Goal: Task Accomplishment & Management: Complete application form

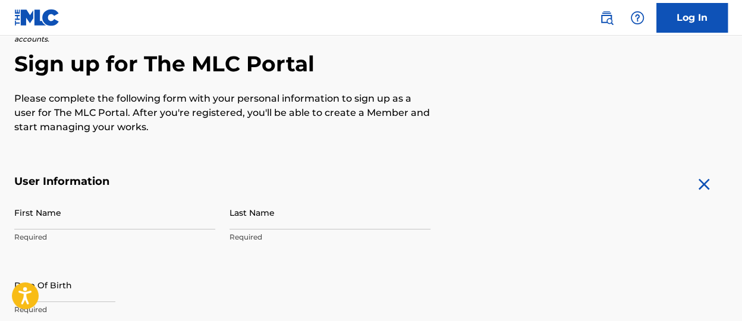
scroll to position [119, 0]
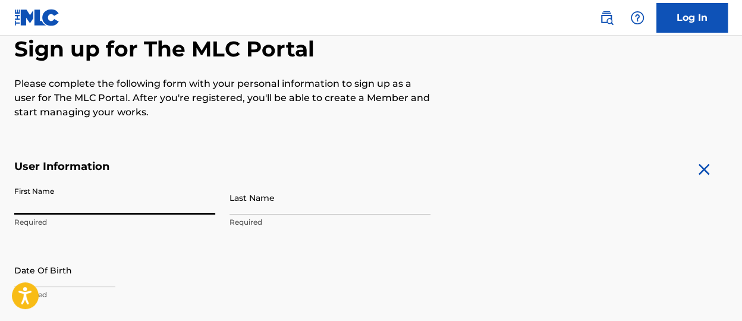
click at [162, 196] on input "First Name" at bounding box center [114, 198] width 201 height 34
type input "[PERSON_NAME]"
type input "05 warrior way"
type input "Tonopah"
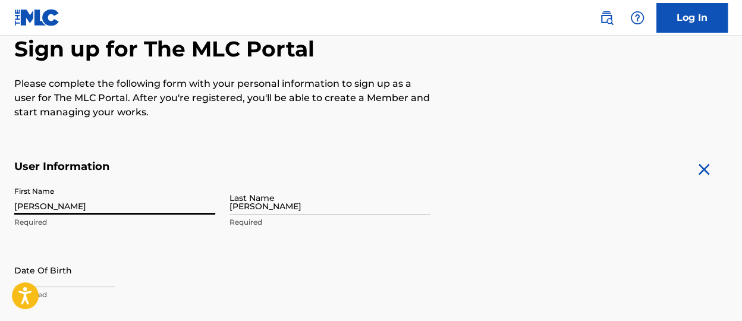
type input "[GEOGRAPHIC_DATA]"
type input "NV"
type input "89049"
type input "[EMAIL_ADDRESS][DOMAIN_NAME]"
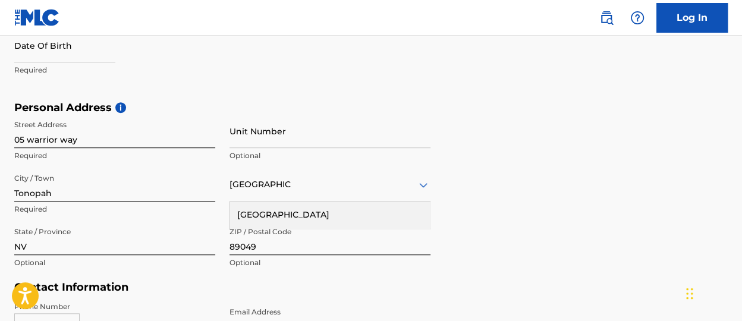
scroll to position [191, 0]
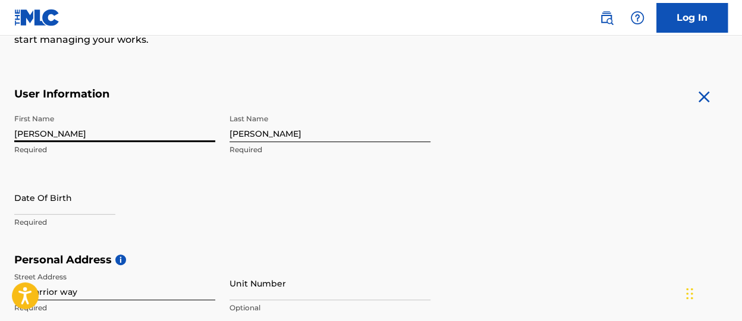
click at [126, 134] on input "[PERSON_NAME]" at bounding box center [114, 125] width 201 height 34
click at [76, 211] on input "text" at bounding box center [64, 198] width 101 height 34
select select "7"
select select "2025"
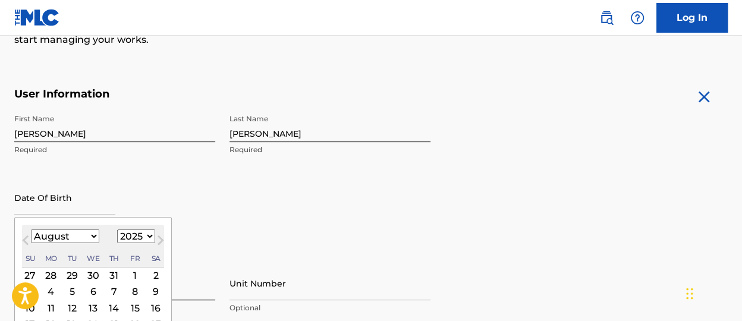
drag, startPoint x: 92, startPoint y: 234, endPoint x: 109, endPoint y: 242, distance: 19.4
click at [92, 234] on select "January February March April May June July August September October November De…" at bounding box center [65, 236] width 68 height 14
select select "8"
click at [31, 229] on select "January February March April May June July August September October November De…" at bounding box center [65, 236] width 68 height 14
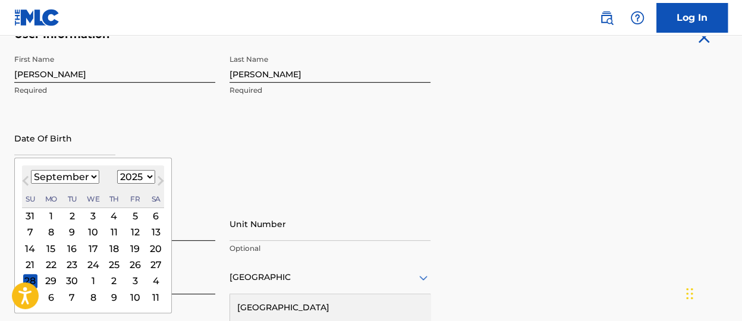
click at [156, 235] on div "13" at bounding box center [156, 232] width 14 height 14
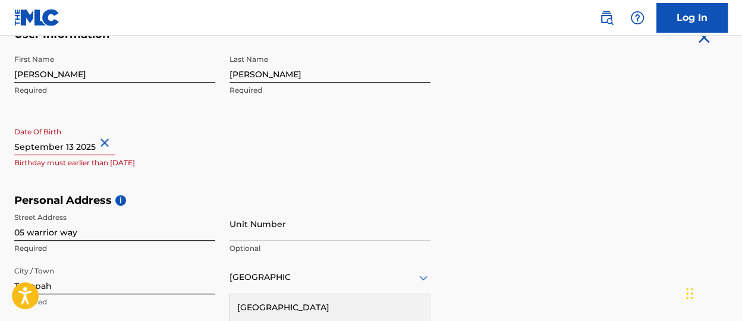
click at [103, 143] on button "Close" at bounding box center [106, 143] width 18 height 36
click at [65, 147] on input "text" at bounding box center [64, 138] width 101 height 34
select select "7"
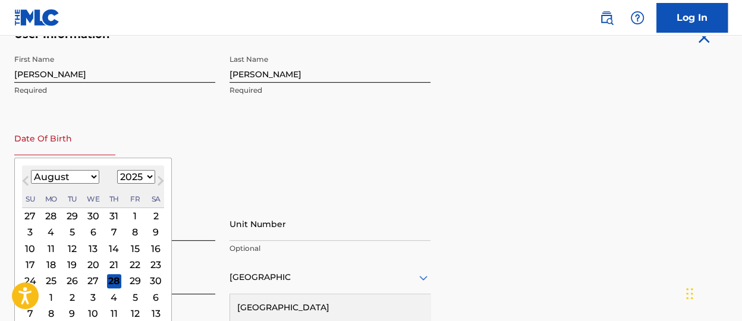
click at [138, 176] on select "1899 1900 1901 1902 1903 1904 1905 1906 1907 1908 1909 1910 1911 1912 1913 1914…" at bounding box center [136, 177] width 38 height 14
select select "2002"
click at [117, 170] on select "1899 1900 1901 1902 1903 1904 1905 1906 1907 1908 1909 1910 1911 1912 1913 1914…" at bounding box center [136, 177] width 38 height 14
click at [84, 179] on select "January February March April May June July August September October November De…" at bounding box center [65, 177] width 68 height 14
select select "8"
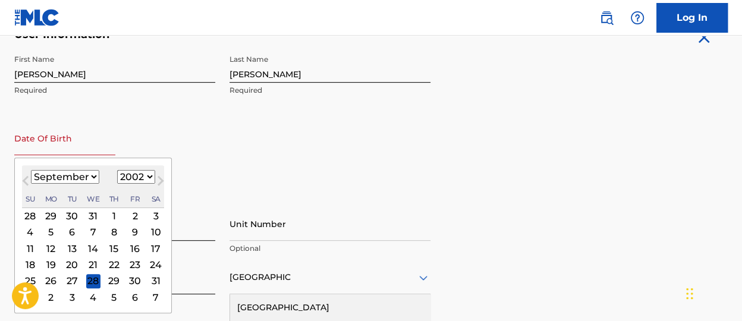
click at [31, 170] on select "January February March April May June July August September October November De…" at bounding box center [65, 177] width 68 height 14
click at [134, 229] on div "13" at bounding box center [135, 232] width 14 height 14
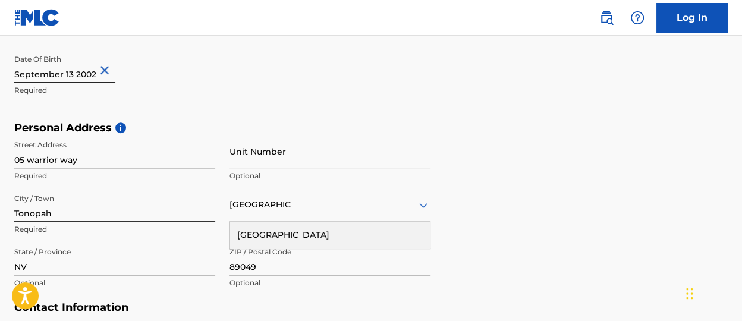
scroll to position [370, 0]
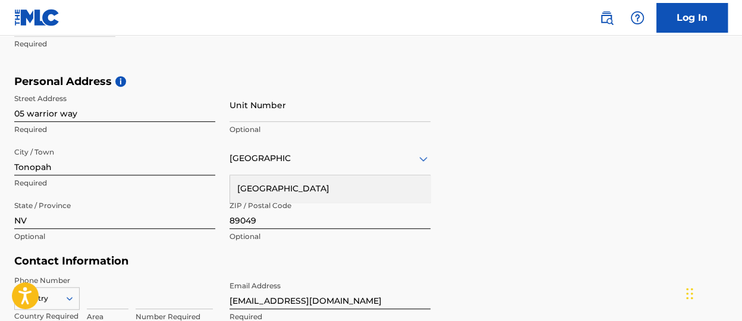
click at [101, 110] on input "05 warrior way" at bounding box center [114, 105] width 201 height 34
type input "[STREET_ADDRESS]"
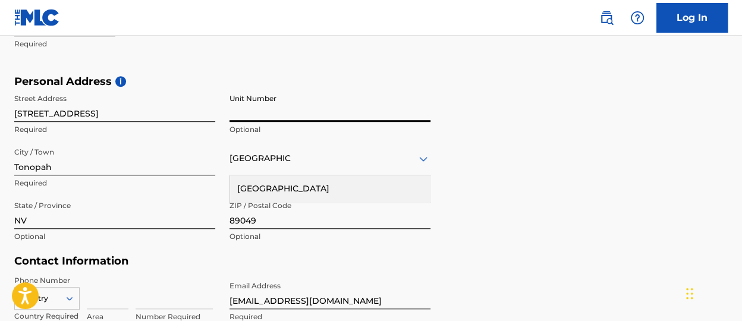
click at [285, 101] on input "Unit Number" at bounding box center [329, 105] width 201 height 34
drag, startPoint x: 89, startPoint y: 162, endPoint x: 112, endPoint y: 173, distance: 26.0
click at [89, 162] on input "Tonopah" at bounding box center [114, 158] width 201 height 34
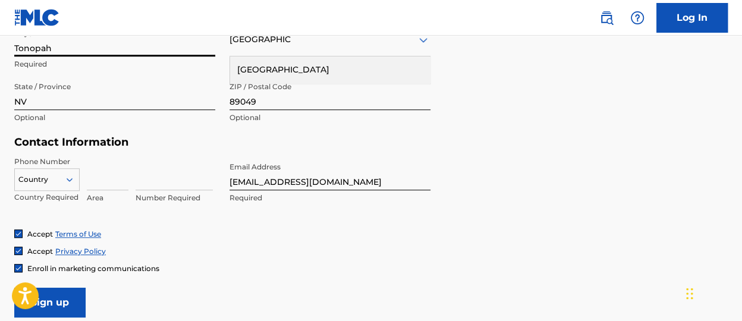
click at [64, 184] on div "Country" at bounding box center [46, 177] width 65 height 18
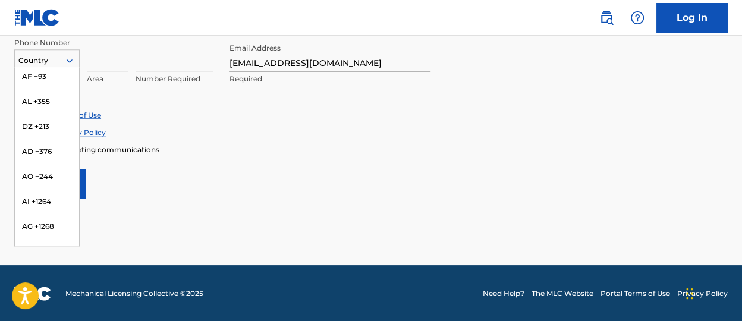
scroll to position [0, 0]
click at [40, 70] on div "US, [GEOGRAPHIC_DATA] +1" at bounding box center [47, 90] width 64 height 46
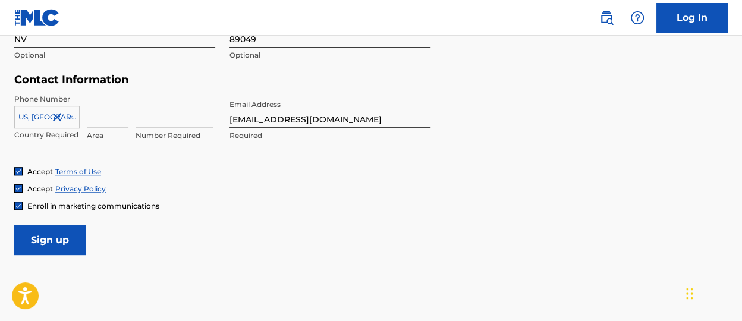
scroll to position [488, 0]
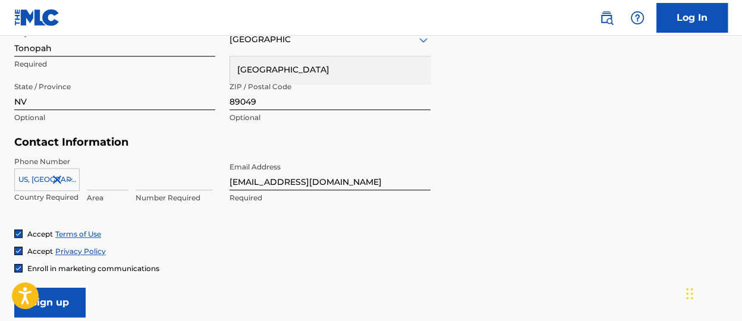
click at [105, 190] on div "Area" at bounding box center [108, 182] width 42 height 53
click at [116, 183] on input at bounding box center [108, 173] width 42 height 34
type input "775"
type input "2771982"
drag, startPoint x: 181, startPoint y: 185, endPoint x: 178, endPoint y: 179, distance: 6.9
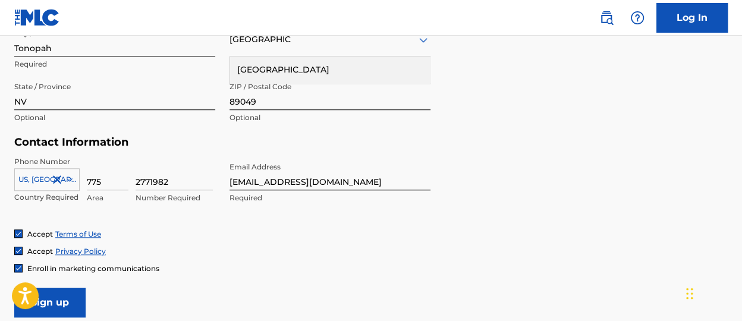
click at [181, 182] on input "2771982" at bounding box center [173, 173] width 77 height 34
click at [346, 239] on div "Accept Terms of Use Accept Privacy Policy Enroll in marketing communications" at bounding box center [370, 251] width 713 height 45
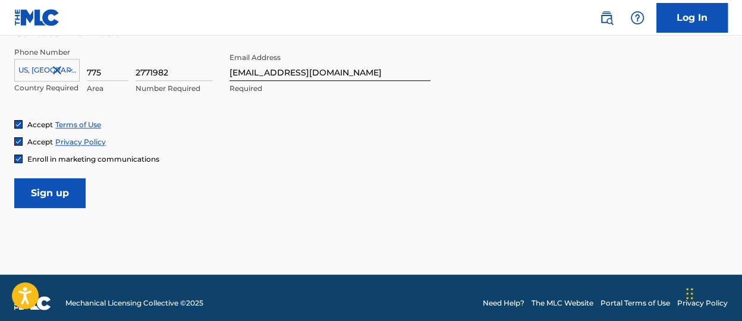
scroll to position [607, 0]
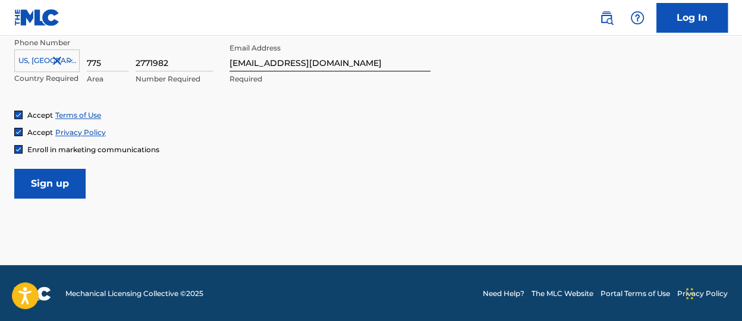
click at [63, 186] on input "Sign up" at bounding box center [49, 184] width 71 height 30
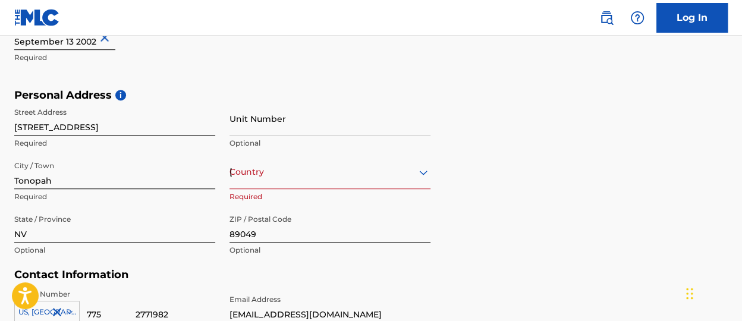
scroll to position [367, 0]
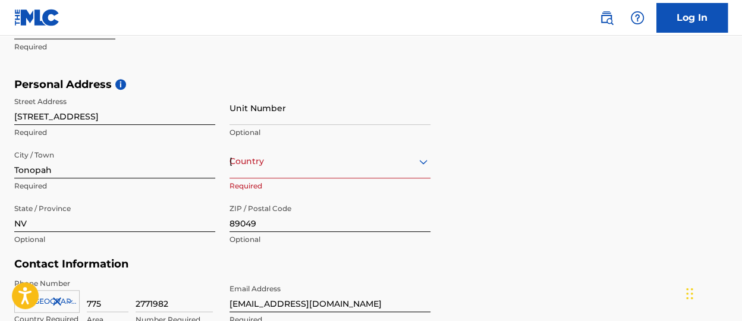
click at [283, 166] on div "option , selected. Select is focused ,type to refine list, press Down to open t…" at bounding box center [329, 161] width 201 height 34
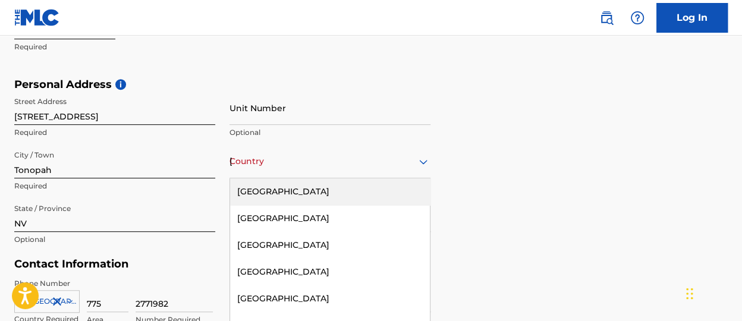
scroll to position [402, 0]
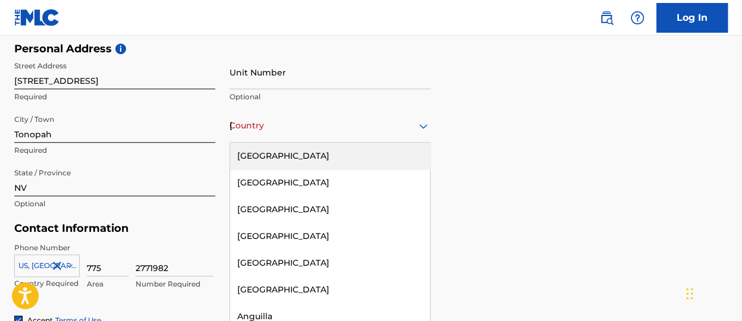
click at [307, 165] on div "[GEOGRAPHIC_DATA]" at bounding box center [330, 156] width 200 height 27
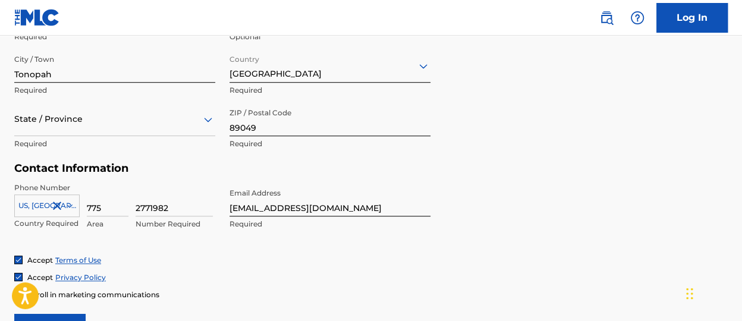
scroll to position [521, 0]
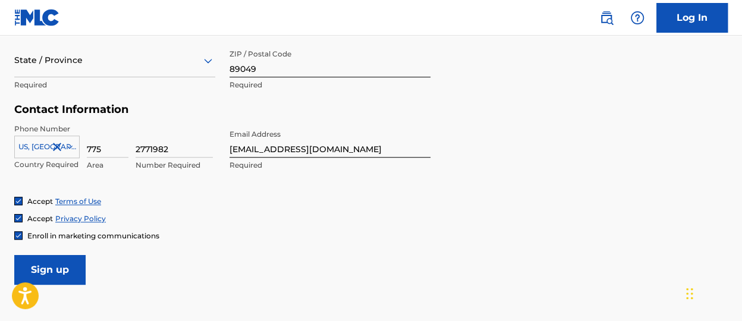
click at [52, 271] on input "Sign up" at bounding box center [49, 270] width 71 height 30
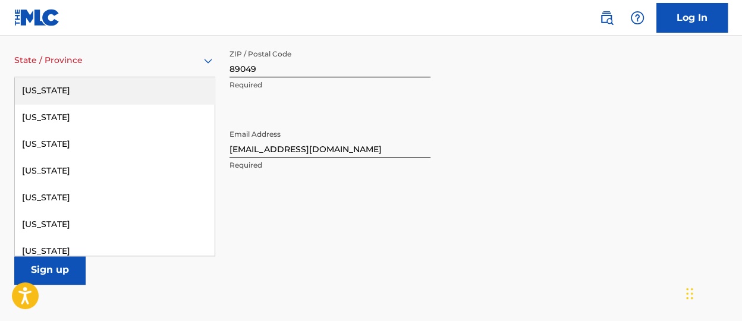
click at [139, 75] on div "State / Province" at bounding box center [114, 60] width 201 height 34
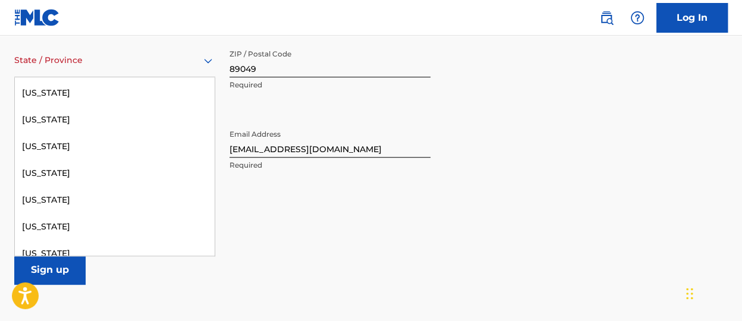
scroll to position [713, 0]
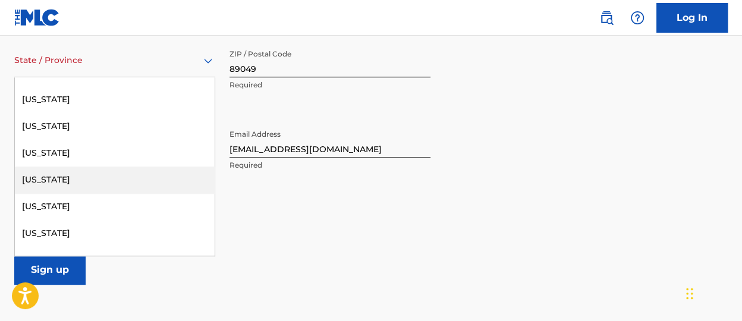
click at [105, 184] on div "[US_STATE]" at bounding box center [115, 179] width 200 height 27
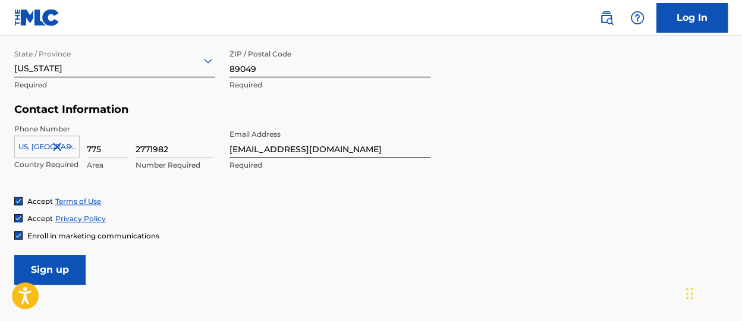
click at [70, 270] on input "Sign up" at bounding box center [49, 270] width 71 height 30
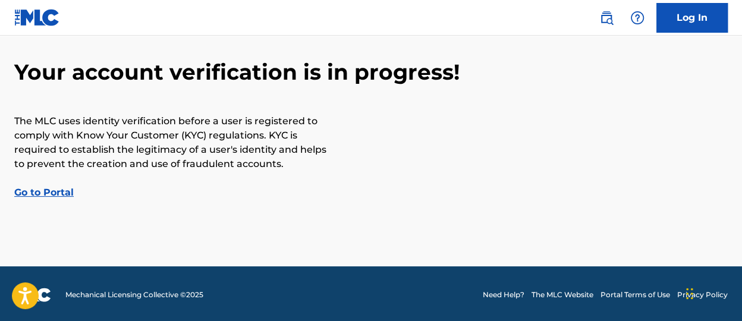
scroll to position [66, 0]
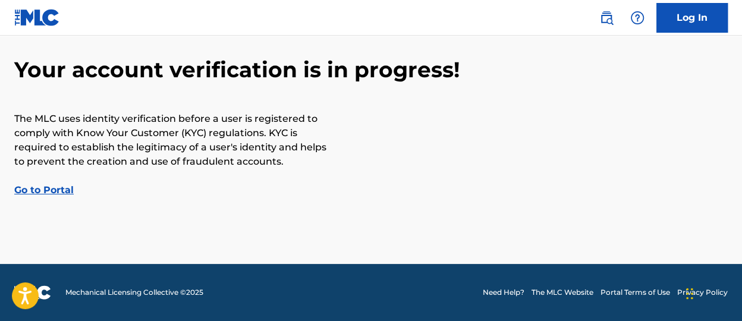
drag, startPoint x: 54, startPoint y: 191, endPoint x: 66, endPoint y: 168, distance: 26.0
click at [54, 191] on link "Go to Portal" at bounding box center [43, 189] width 59 height 11
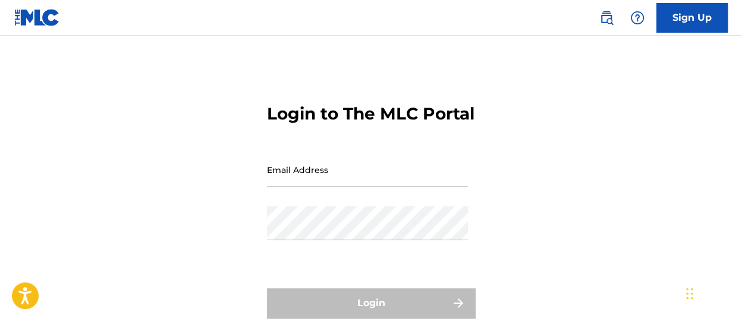
drag, startPoint x: 349, startPoint y: 199, endPoint x: 336, endPoint y: 198, distance: 13.1
click at [348, 187] on input "Email Address" at bounding box center [367, 170] width 201 height 34
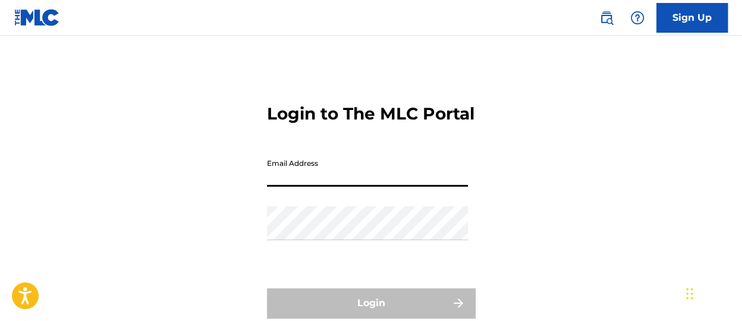
type input "[EMAIL_ADDRESS][DOMAIN_NAME]"
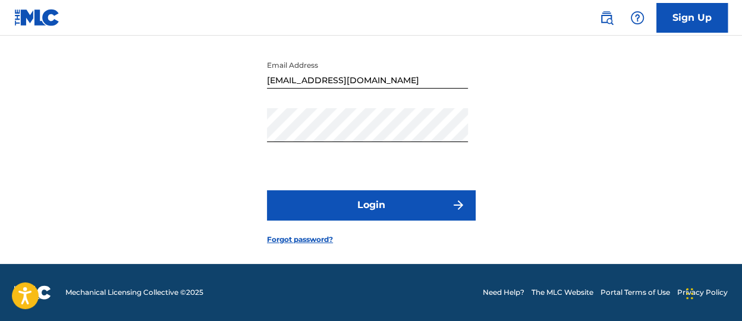
scroll to position [119, 0]
click at [411, 198] on button "Login" at bounding box center [371, 205] width 208 height 30
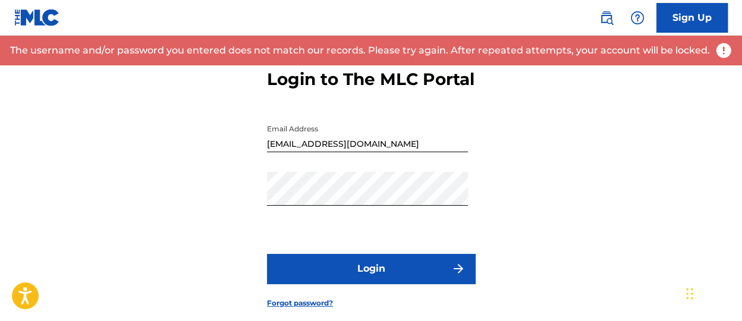
scroll to position [0, 0]
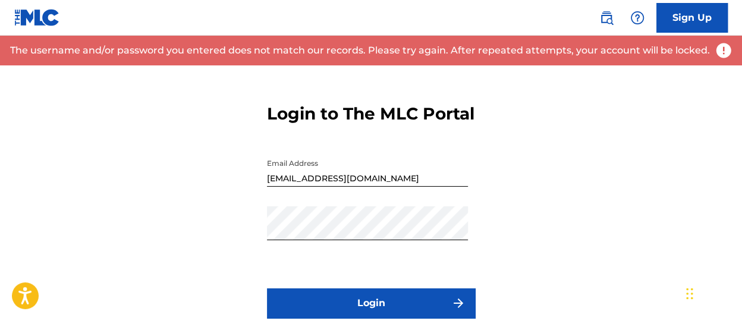
click at [669, 26] on link "Sign Up" at bounding box center [691, 18] width 71 height 30
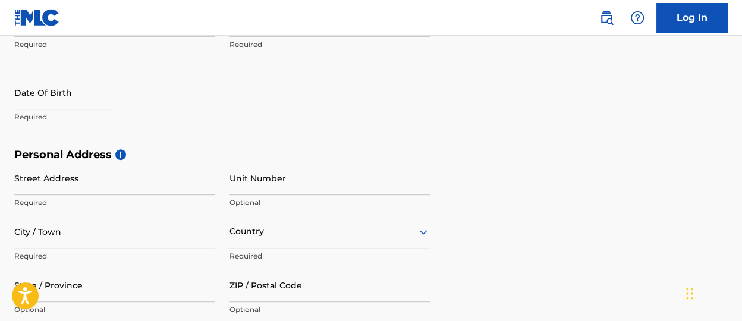
scroll to position [296, 0]
drag, startPoint x: 326, startPoint y: 98, endPoint x: 194, endPoint y: 152, distance: 143.1
click at [312, 99] on div "First Name Required Last Name Required Date Of Birth Required" at bounding box center [222, 75] width 416 height 145
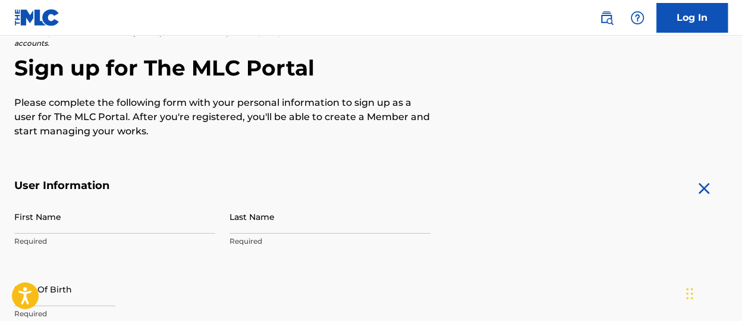
scroll to position [0, 0]
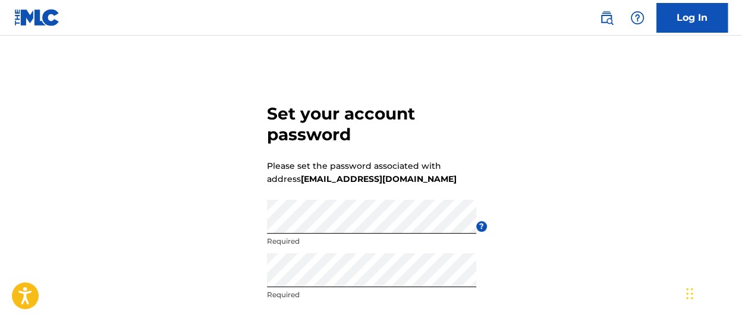
scroll to position [134, 0]
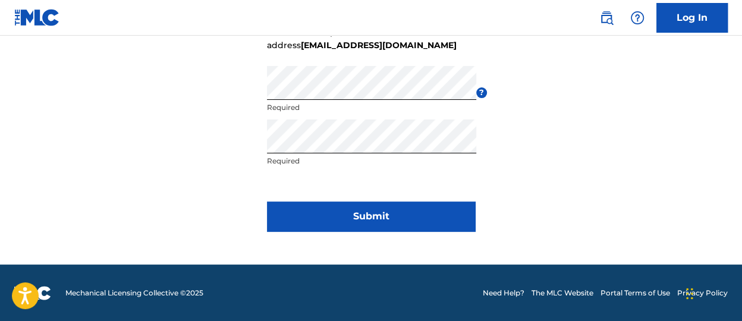
click at [376, 212] on button "Submit" at bounding box center [371, 216] width 208 height 30
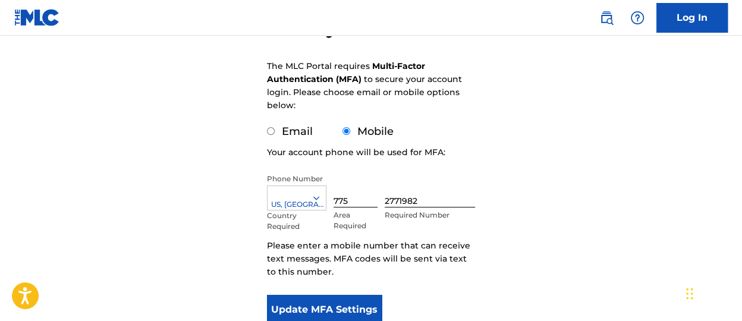
scroll to position [178, 0]
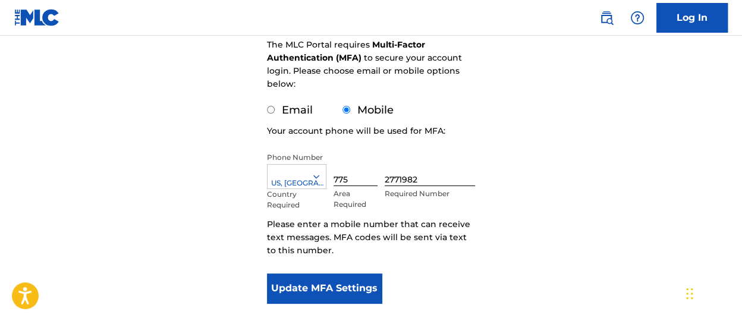
click at [269, 113] on input "Email" at bounding box center [271, 110] width 8 height 8
radio input "true"
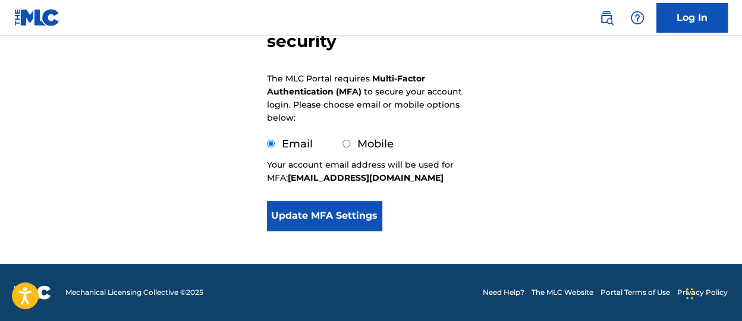
scroll to position [144, 0]
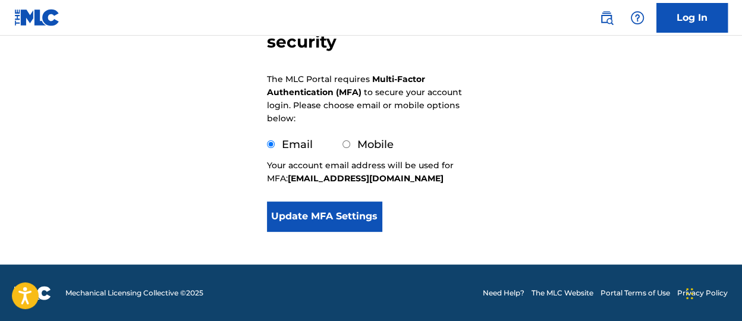
drag, startPoint x: 342, startPoint y: 221, endPoint x: 349, endPoint y: 222, distance: 7.8
click at [342, 222] on button "Update MFA Settings" at bounding box center [324, 216] width 115 height 30
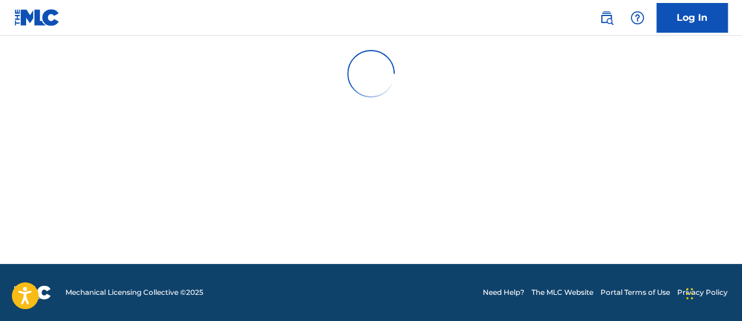
scroll to position [0, 0]
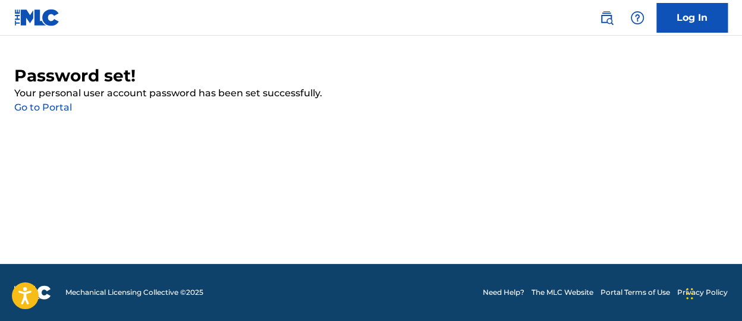
click at [61, 111] on link "Go to Portal" at bounding box center [43, 107] width 58 height 11
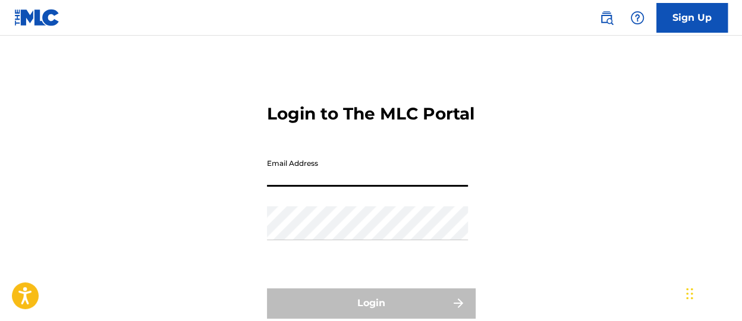
drag, startPoint x: 298, startPoint y: 194, endPoint x: 310, endPoint y: 198, distance: 13.2
click at [298, 187] on input "Email Address" at bounding box center [367, 170] width 201 height 34
type input "[EMAIL_ADDRESS][DOMAIN_NAME]"
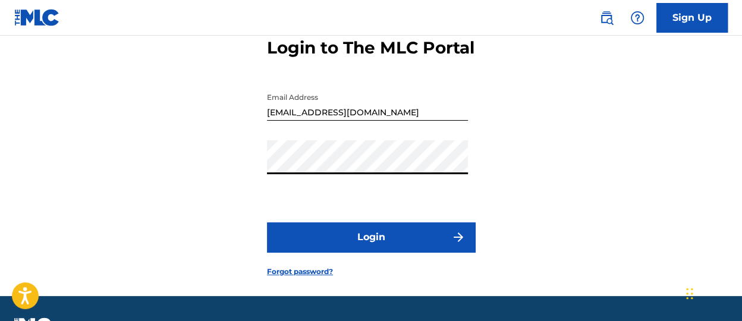
scroll to position [119, 0]
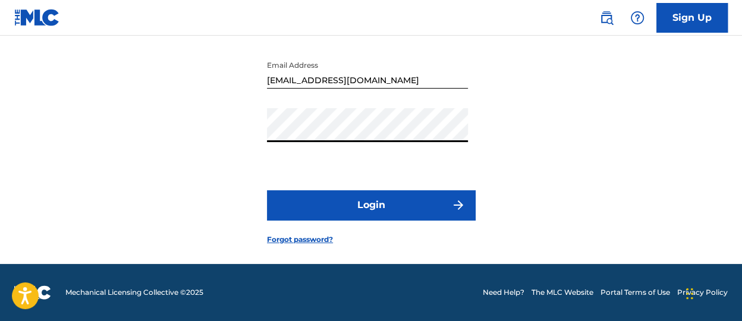
click at [404, 207] on button "Login" at bounding box center [371, 205] width 208 height 30
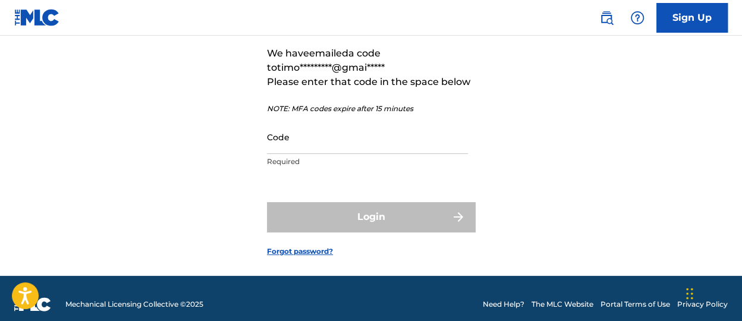
scroll to position [77, 0]
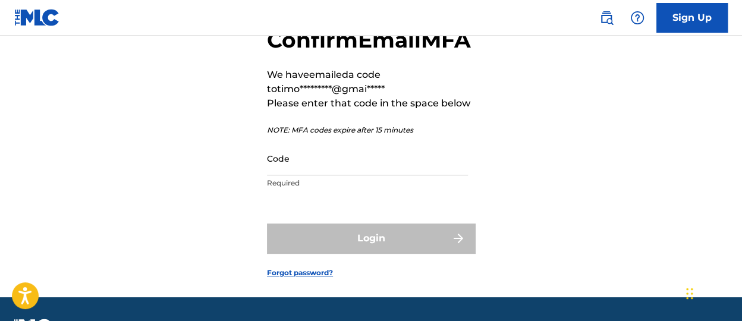
drag, startPoint x: 335, startPoint y: 182, endPoint x: 323, endPoint y: 176, distance: 13.3
click at [335, 175] on input "Code" at bounding box center [367, 158] width 201 height 34
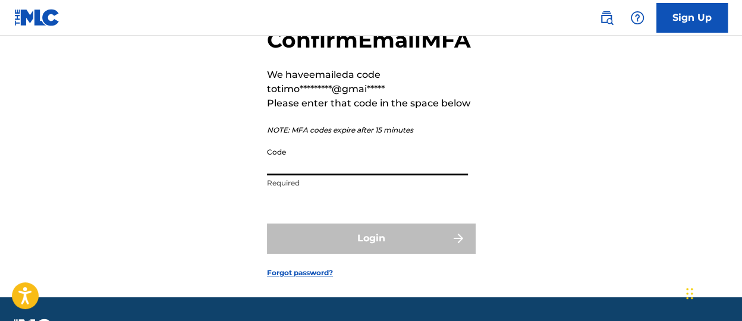
drag, startPoint x: 512, startPoint y: 149, endPoint x: 452, endPoint y: 173, distance: 64.0
click at [512, 149] on div "Confirm Email MFA We have emailed a code to timo*********@gmai***** Please ente…" at bounding box center [371, 143] width 742 height 308
click at [322, 175] on input "Code" at bounding box center [367, 158] width 201 height 34
paste input "299048"
click at [390, 253] on div "Login" at bounding box center [371, 238] width 208 height 30
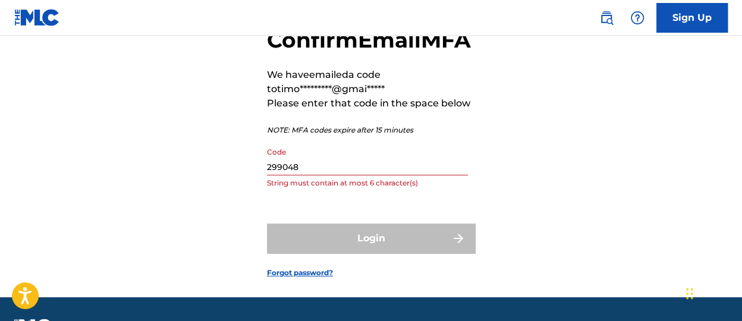
click at [380, 175] on input "299048" at bounding box center [367, 158] width 201 height 34
drag, startPoint x: 318, startPoint y: 191, endPoint x: 272, endPoint y: 196, distance: 47.2
click at [236, 198] on div "Confirm Email MFA We have emailed a code to timo*********@gmai***** Please ente…" at bounding box center [371, 143] width 742 height 308
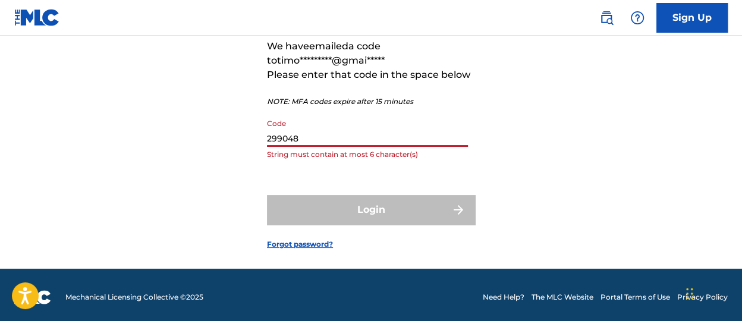
scroll to position [119, 0]
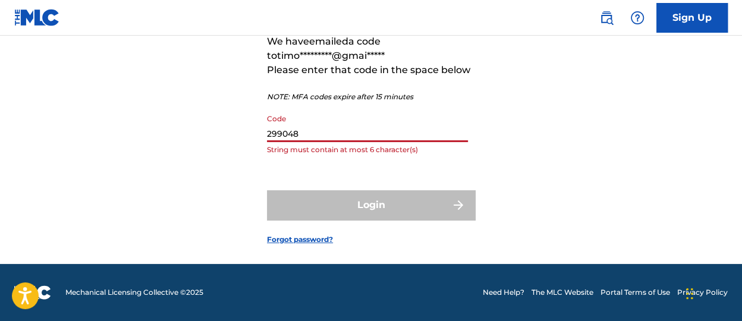
drag, startPoint x: 311, startPoint y: 153, endPoint x: 397, endPoint y: 188, distance: 93.0
click at [343, 142] on input "299048" at bounding box center [367, 125] width 201 height 34
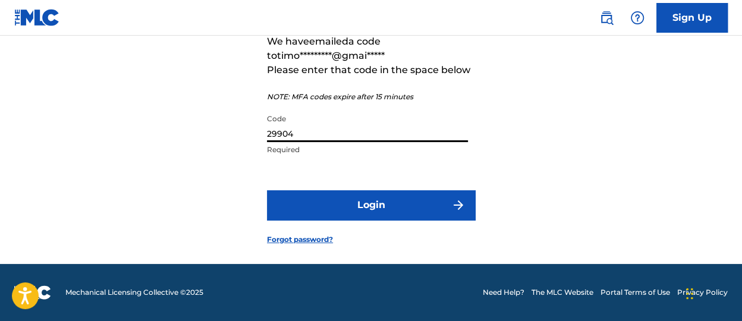
type input "29904"
click at [374, 220] on button "Login" at bounding box center [371, 205] width 208 height 30
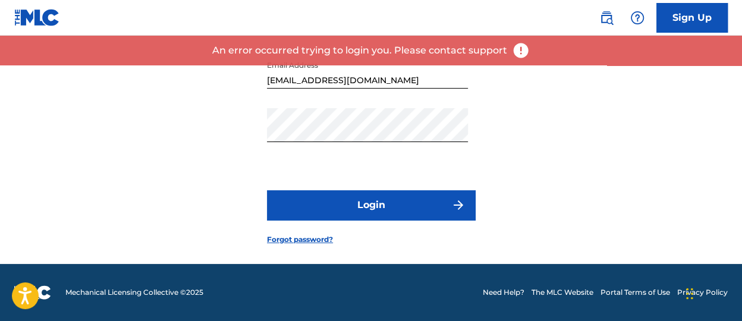
scroll to position [101, 0]
click at [412, 162] on div "Password" at bounding box center [367, 134] width 201 height 53
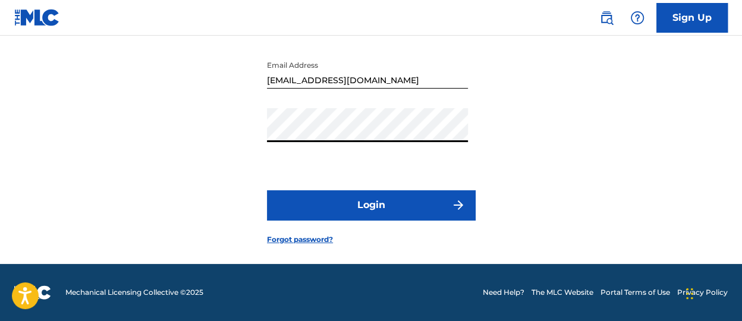
click at [414, 220] on button "Login" at bounding box center [371, 205] width 208 height 30
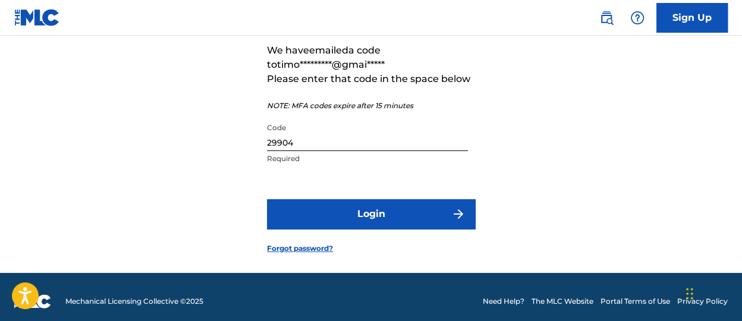
scroll to position [119, 0]
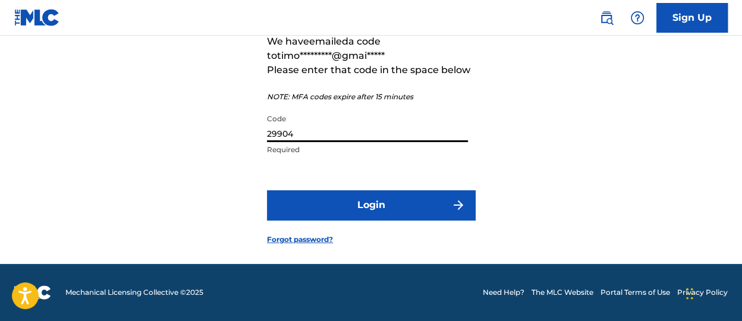
drag, startPoint x: 359, startPoint y: 150, endPoint x: 299, endPoint y: 146, distance: 59.6
click at [250, 146] on div "Confirm Email MFA We have emailed a code to timo*********@gmai***** Please ente…" at bounding box center [371, 109] width 742 height 308
paste input "756830"
type input "756830"
click at [402, 220] on button "Login" at bounding box center [371, 205] width 208 height 30
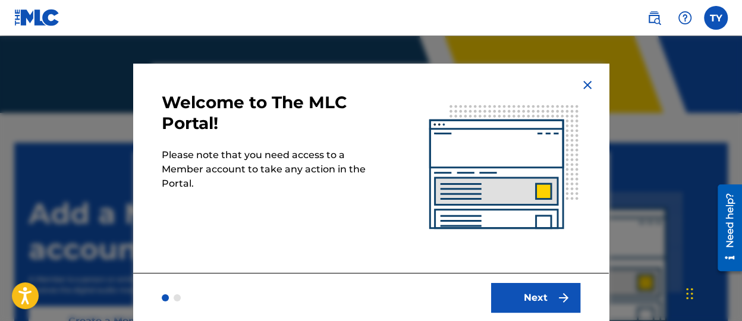
scroll to position [238, 0]
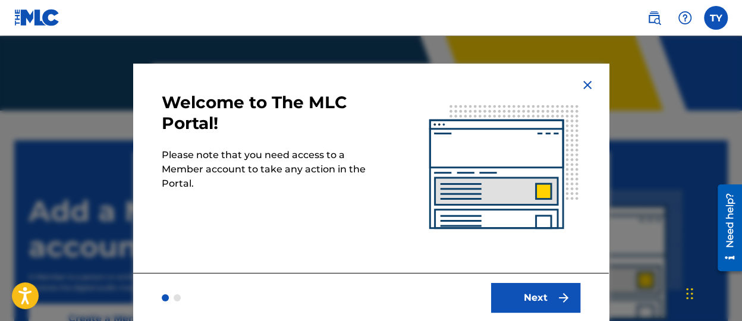
click at [556, 296] on img "submit" at bounding box center [563, 298] width 14 height 14
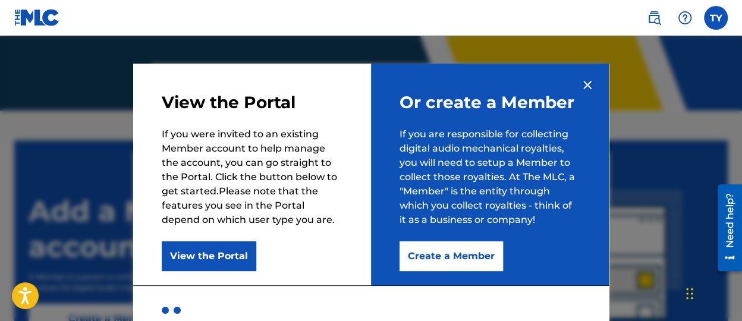
click at [464, 255] on button "Create a Member" at bounding box center [450, 256] width 103 height 30
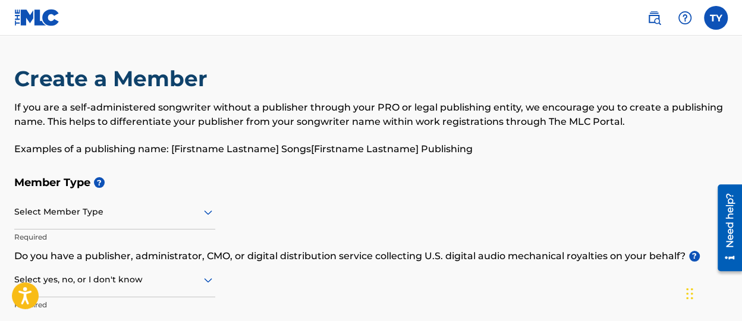
click at [188, 219] on div "Select Member Type" at bounding box center [114, 212] width 201 height 34
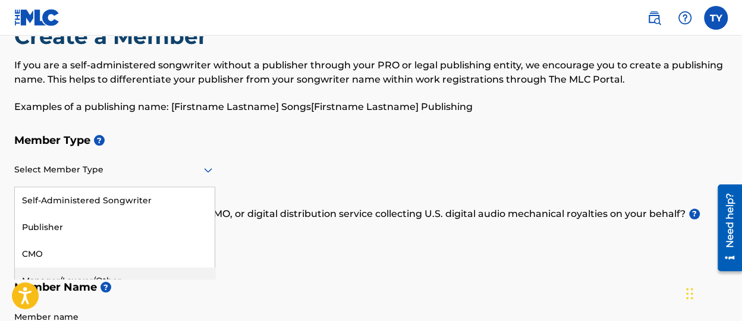
scroll to position [41, 0]
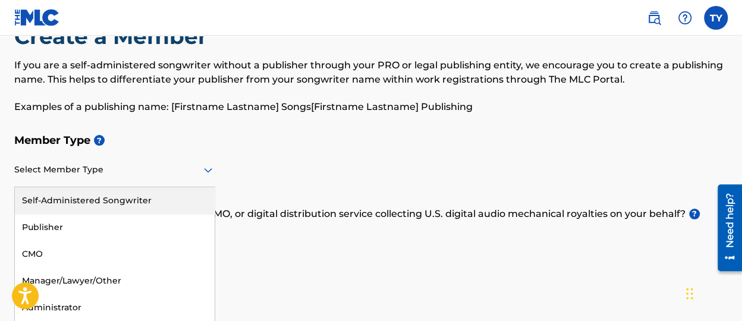
click at [157, 181] on div "Select Member Type" at bounding box center [114, 170] width 201 height 34
click at [170, 202] on div "Self-Administered Songwriter" at bounding box center [115, 200] width 200 height 27
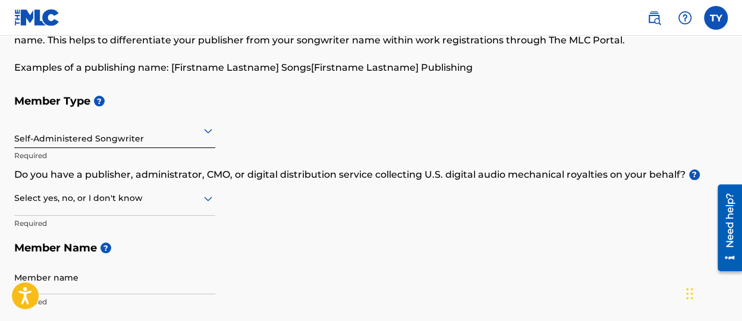
scroll to position [102, 0]
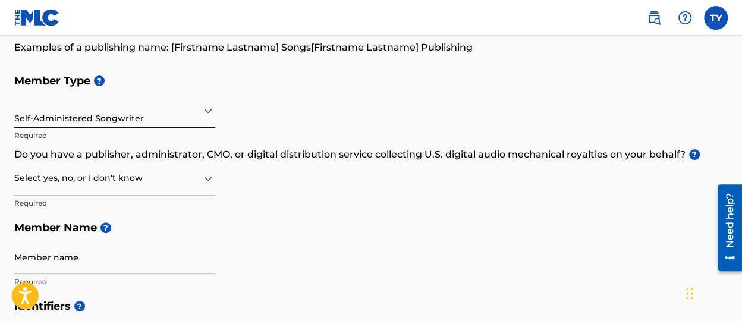
click at [197, 168] on div "Select yes, no, or I don't know" at bounding box center [114, 179] width 201 height 34
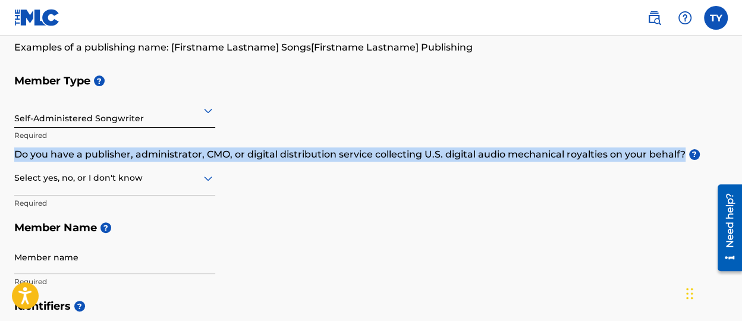
drag, startPoint x: 9, startPoint y: 152, endPoint x: 684, endPoint y: 150, distance: 675.0
copy p "Do you have a publisher, administrator, CMO, or digital distribution service co…"
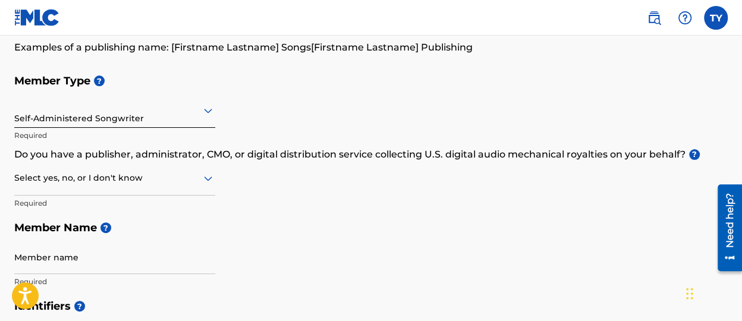
click at [209, 209] on div "Select yes, no, or I don't know Required" at bounding box center [114, 188] width 201 height 53
click at [192, 179] on div at bounding box center [114, 178] width 201 height 15
click at [161, 227] on div "No" at bounding box center [115, 235] width 200 height 27
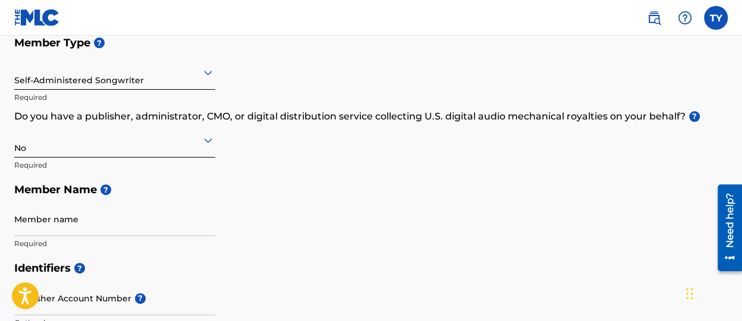
scroll to position [161, 0]
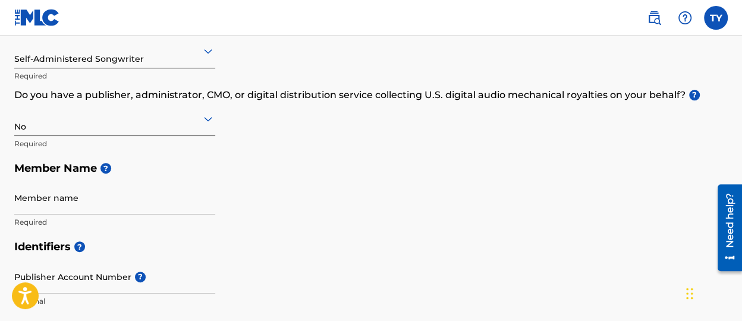
drag, startPoint x: 93, startPoint y: 198, endPoint x: 118, endPoint y: 198, distance: 25.0
click at [95, 198] on input "Member name" at bounding box center [114, 198] width 201 height 34
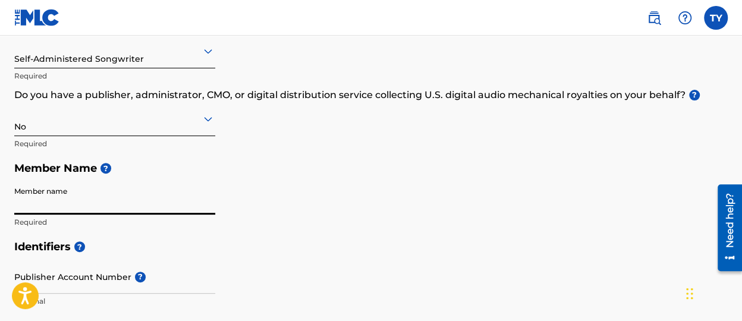
type input "[PERSON_NAME]"
type input "05 warrior way"
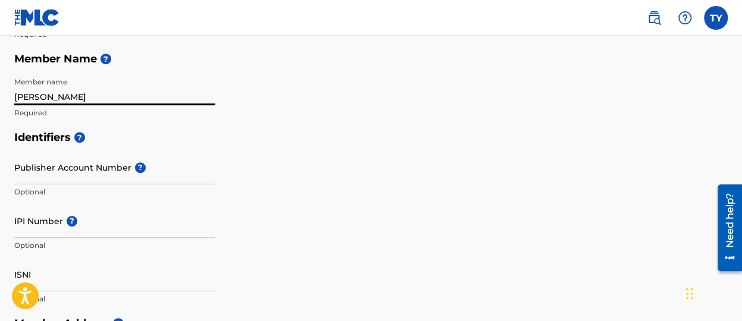
scroll to position [280, 0]
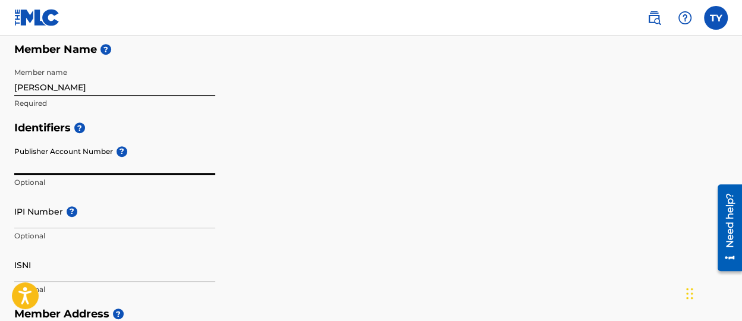
drag, startPoint x: 14, startPoint y: 158, endPoint x: 99, endPoint y: 166, distance: 84.8
click at [99, 166] on input "Publisher Account Number ?" at bounding box center [114, 158] width 201 height 34
click at [88, 214] on input "IPI Number ?" at bounding box center [114, 211] width 201 height 34
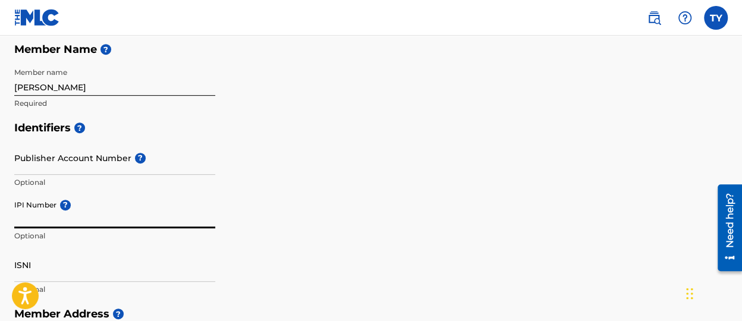
paste input "01308628941"
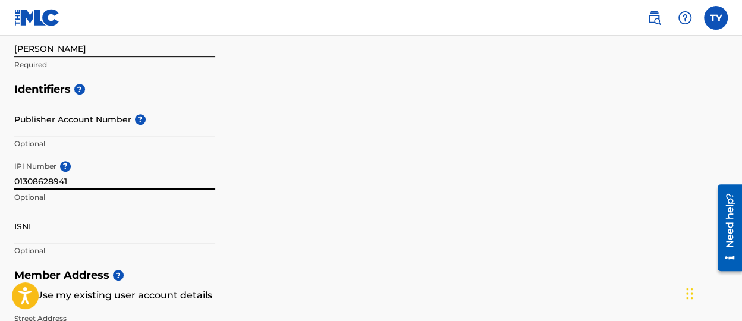
scroll to position [339, 0]
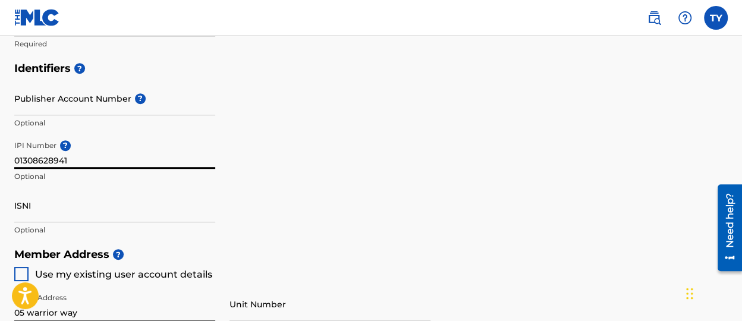
type input "01308628941"
click at [130, 204] on input "ISNI" at bounding box center [114, 205] width 201 height 34
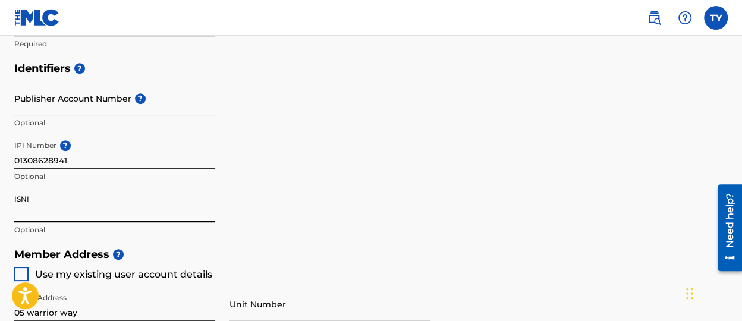
paste input "[PHONE_NUMBER]"
click at [80, 206] on input "ISNI" at bounding box center [114, 205] width 201 height 34
type input "[PHONE_NUMBER]"
click at [72, 89] on input "Publisher Account Number ?" at bounding box center [114, 98] width 201 height 34
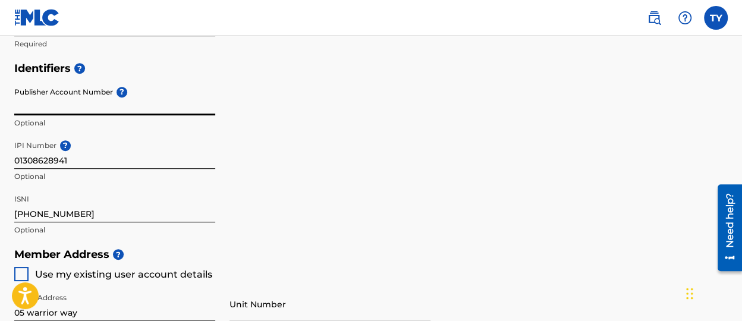
scroll to position [458, 0]
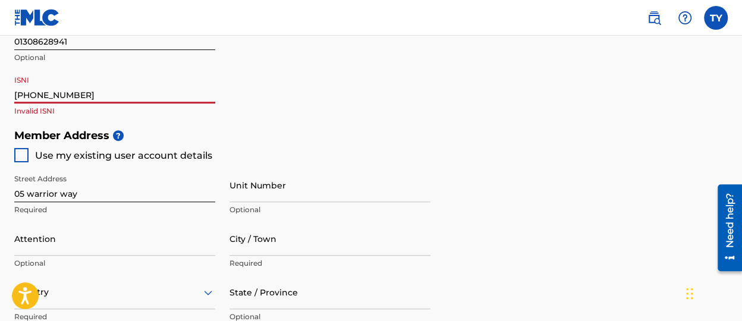
click at [108, 93] on input "[PHONE_NUMBER]" at bounding box center [114, 87] width 201 height 34
drag, startPoint x: 106, startPoint y: 90, endPoint x: 0, endPoint y: 95, distance: 106.5
click at [0, 97] on div "Create a Member If you are a self-administered songwriter without a publisher t…" at bounding box center [371, 81] width 742 height 948
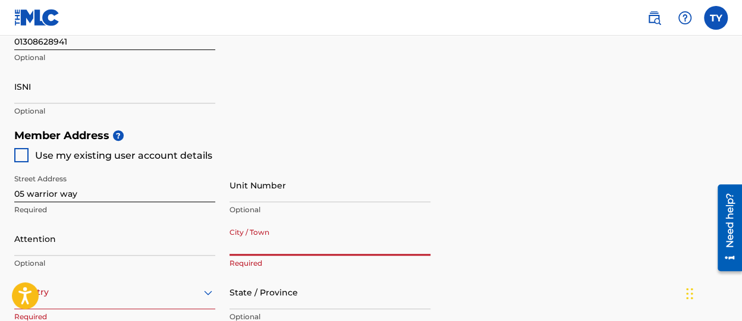
click at [20, 152] on div at bounding box center [21, 155] width 14 height 14
type input "[STREET_ADDRESS]"
type input "Tonopah"
type input "89049"
type input "775"
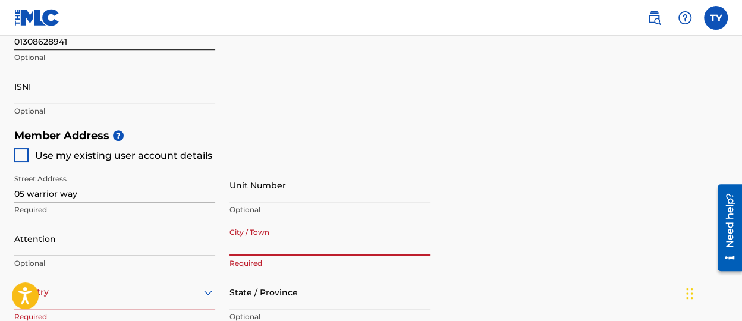
type input "2771982"
type input "[EMAIL_ADDRESS][DOMAIN_NAME]"
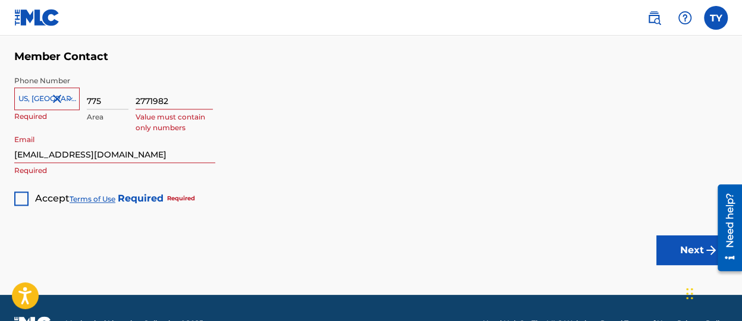
scroll to position [815, 0]
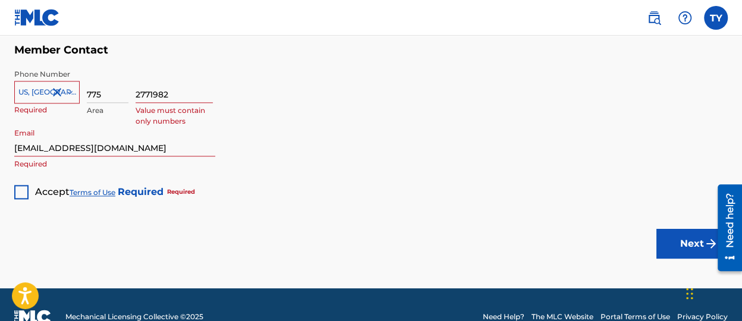
drag, startPoint x: 16, startPoint y: 190, endPoint x: 141, endPoint y: 206, distance: 125.9
click at [16, 190] on div at bounding box center [21, 192] width 14 height 14
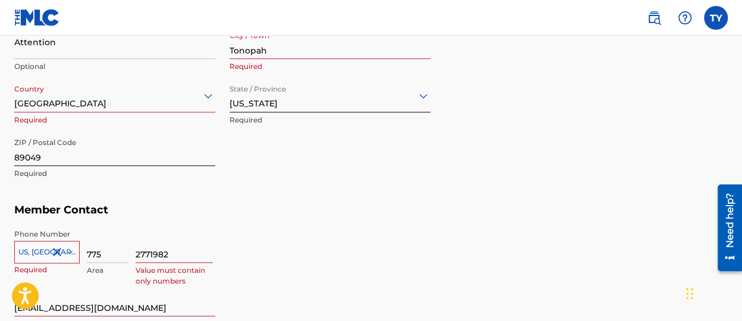
scroll to position [838, 0]
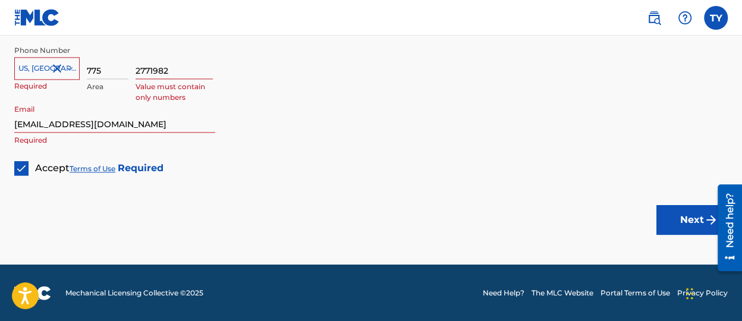
click at [683, 215] on button "Next" at bounding box center [691, 220] width 71 height 30
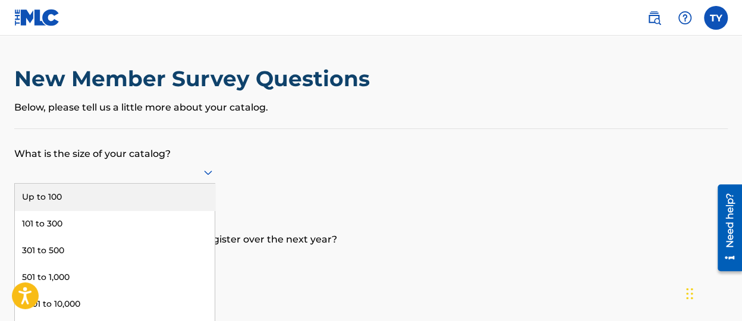
click at [206, 166] on div "9 results available. Use Up and Down to choose options, press Enter to select t…" at bounding box center [114, 172] width 201 height 23
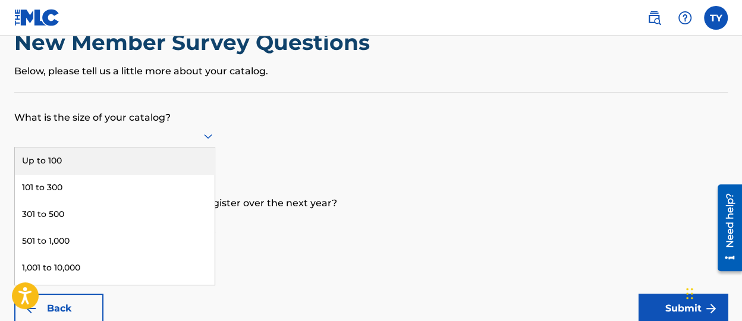
scroll to position [41, 0]
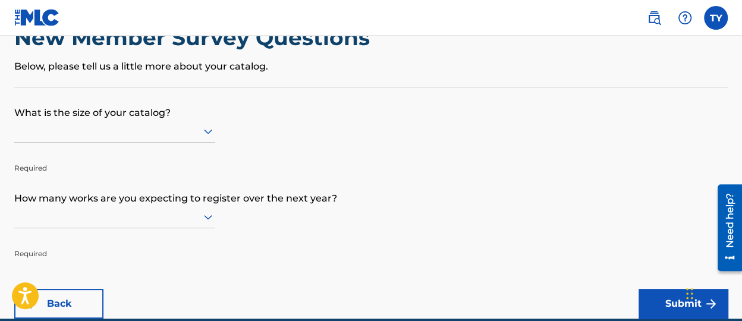
drag, startPoint x: 198, startPoint y: 128, endPoint x: 204, endPoint y: 128, distance: 6.5
click at [201, 128] on div at bounding box center [114, 131] width 201 height 23
drag, startPoint x: 200, startPoint y: 128, endPoint x: 270, endPoint y: 130, distance: 70.2
click at [201, 127] on div at bounding box center [114, 131] width 201 height 23
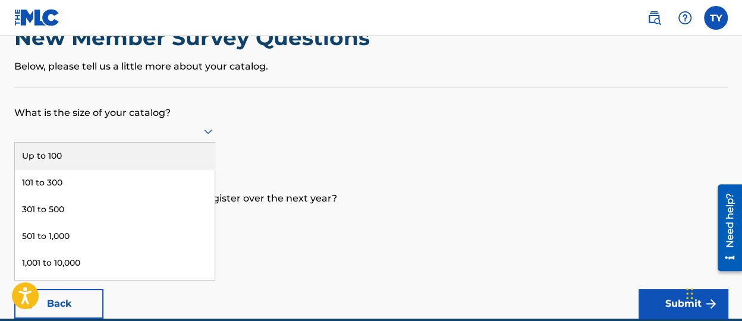
click at [109, 157] on div "Up to 100" at bounding box center [115, 156] width 200 height 27
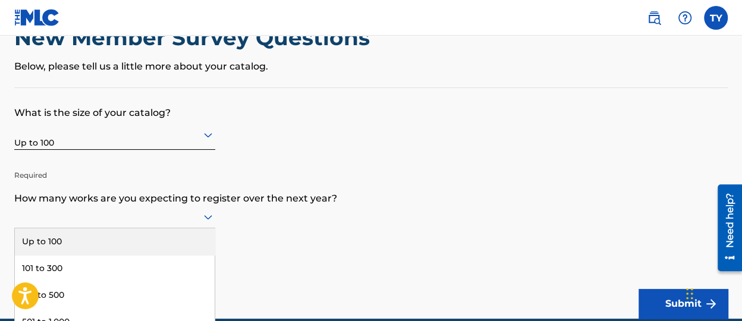
drag, startPoint x: 196, startPoint y: 222, endPoint x: 209, endPoint y: 208, distance: 19.3
click at [197, 221] on div "9 results available. Use Up and Down to choose options, press Enter to select t…" at bounding box center [114, 217] width 201 height 23
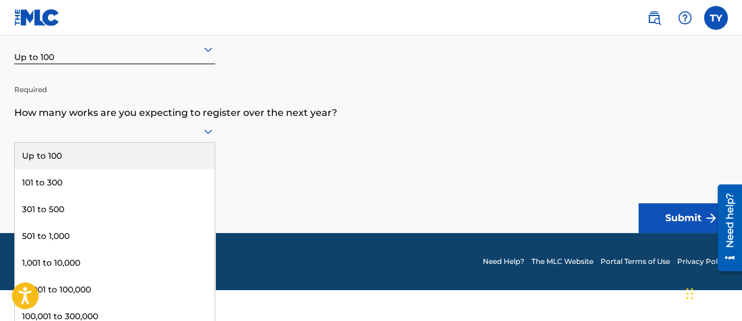
click at [102, 159] on div "Up to 100" at bounding box center [115, 156] width 200 height 27
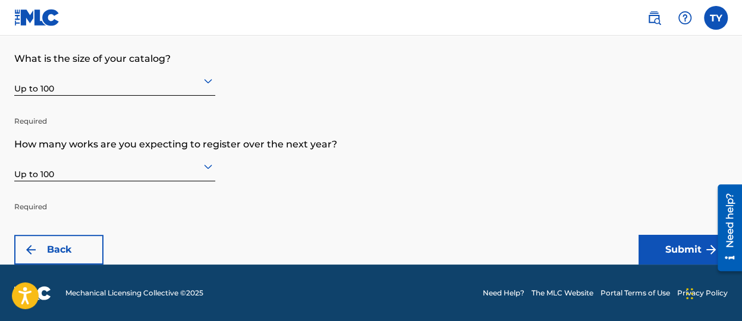
click at [655, 253] on button "Submit" at bounding box center [682, 250] width 89 height 30
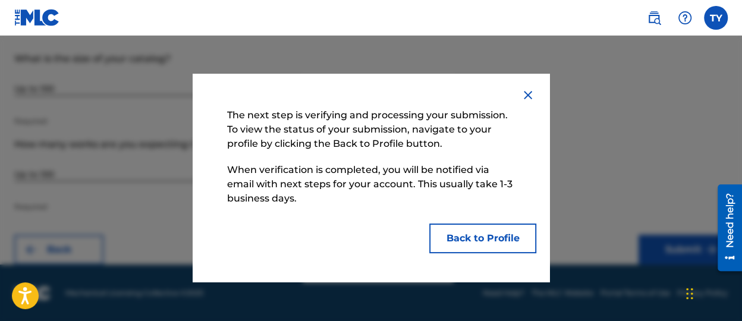
click at [512, 242] on button "Back to Profile" at bounding box center [482, 238] width 107 height 30
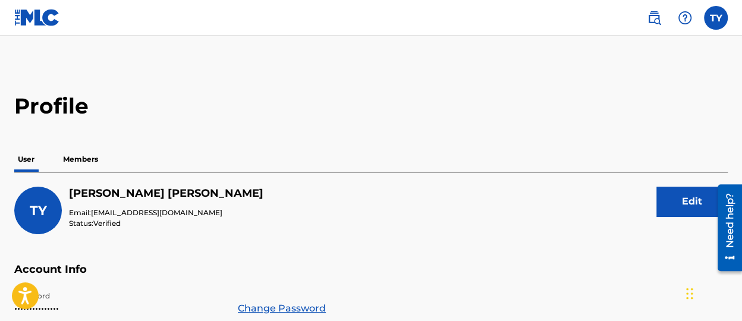
click at [74, 166] on p "Members" at bounding box center [80, 159] width 42 height 25
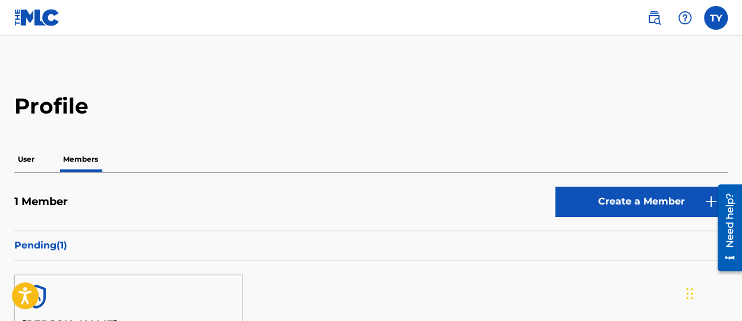
drag, startPoint x: 33, startPoint y: 160, endPoint x: 18, endPoint y: 151, distance: 17.3
click at [33, 159] on p "User" at bounding box center [26, 159] width 24 height 25
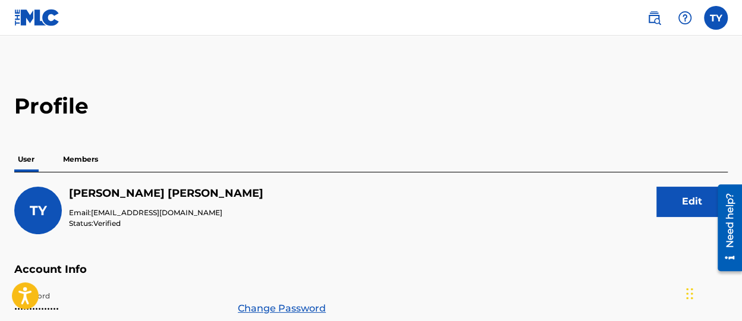
click at [725, 18] on label at bounding box center [716, 18] width 24 height 24
click at [715, 18] on input "[PERSON_NAME] [PERSON_NAME] [PERSON_NAME][EMAIL_ADDRESS][DOMAIN_NAME] Notificat…" at bounding box center [715, 18] width 0 height 0
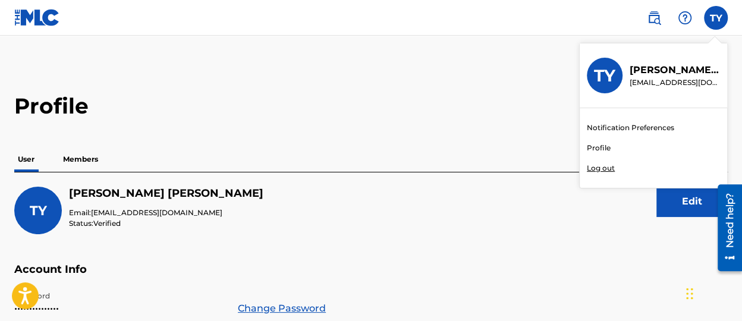
click at [638, 122] on link "Notification Preferences" at bounding box center [629, 127] width 87 height 11
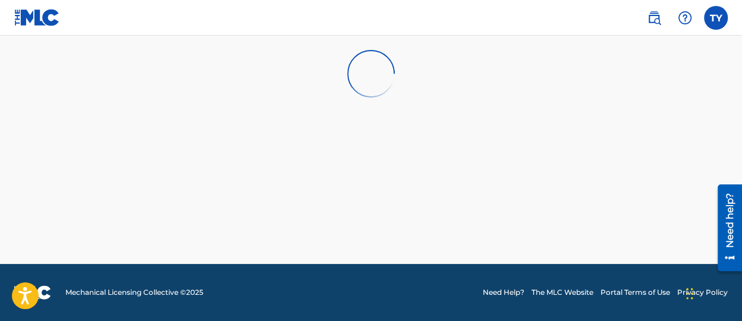
click at [661, 17] on link at bounding box center [654, 18] width 24 height 24
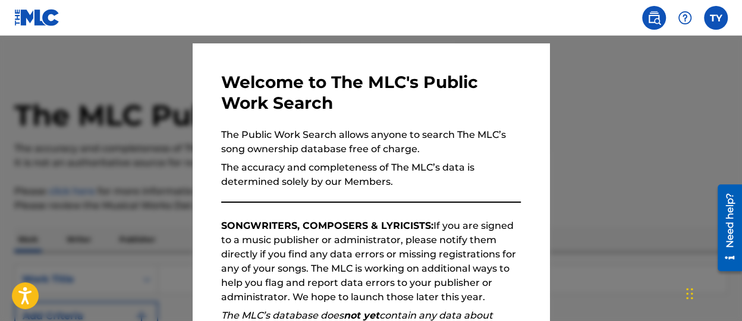
scroll to position [59, 0]
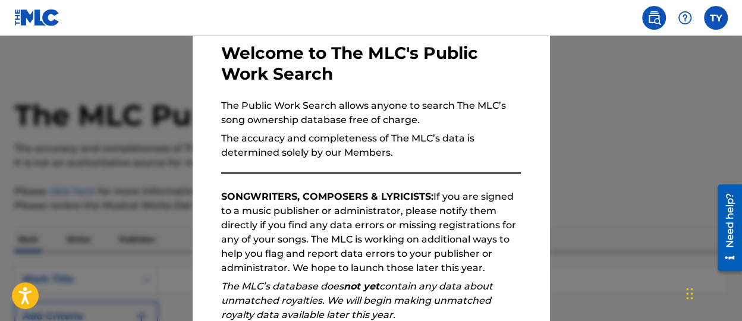
drag, startPoint x: 302, startPoint y: 154, endPoint x: 302, endPoint y: 172, distance: 17.8
drag, startPoint x: 302, startPoint y: 172, endPoint x: 296, endPoint y: 198, distance: 26.8
click at [240, 193] on strong "SONGWRITERS, COMPOSERS & LYRICISTS:" at bounding box center [327, 196] width 212 height 11
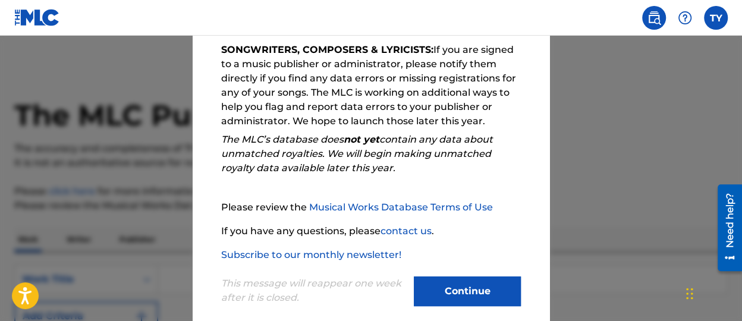
scroll to position [222, 0]
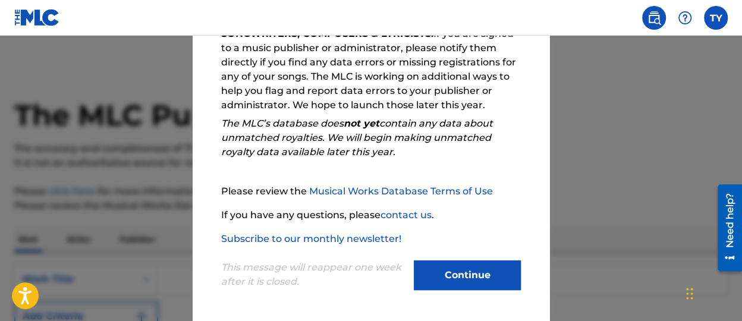
click at [449, 280] on button "Continue" at bounding box center [467, 275] width 107 height 30
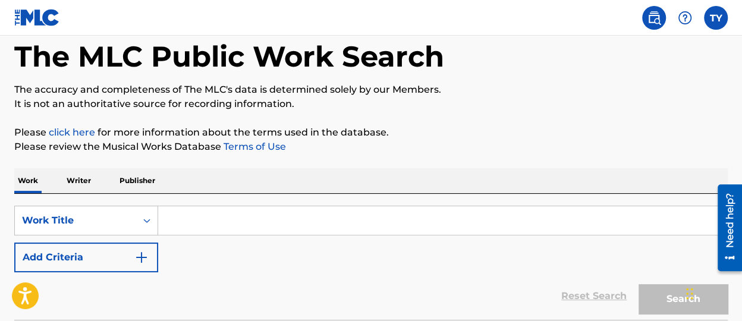
scroll to position [59, 0]
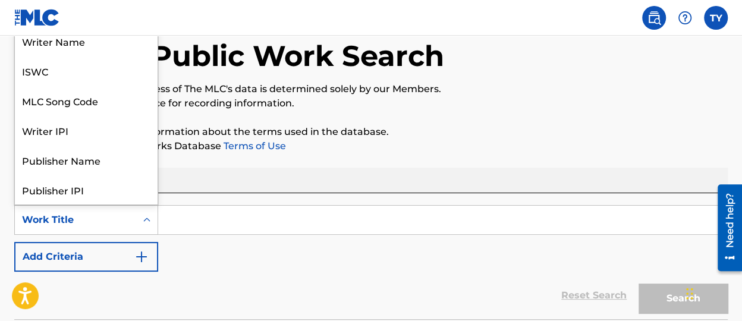
click at [139, 213] on div "Search Form" at bounding box center [146, 219] width 21 height 21
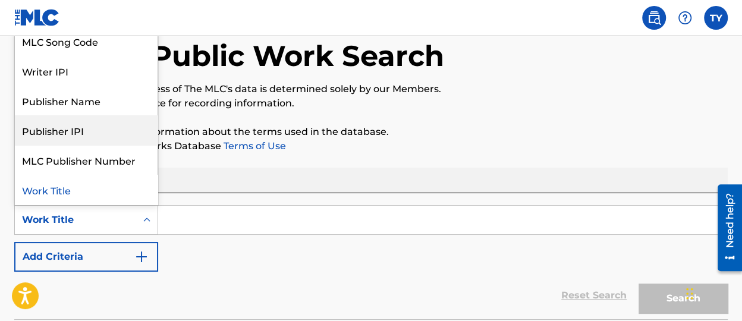
click at [251, 272] on div "Reset Search Search" at bounding box center [370, 296] width 713 height 48
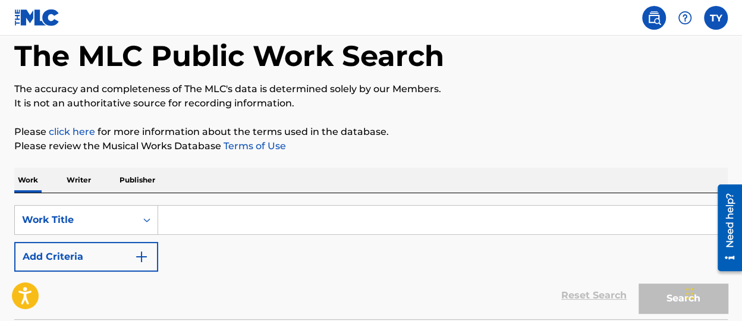
click at [131, 263] on button "Add Criteria" at bounding box center [86, 257] width 144 height 30
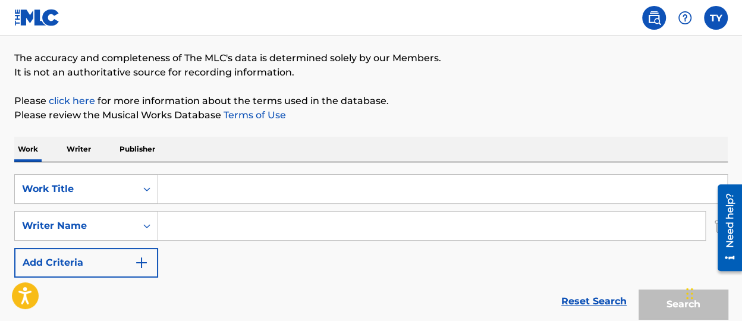
scroll to position [119, 0]
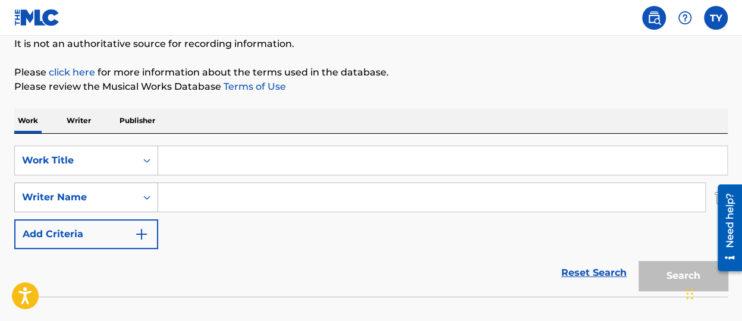
click at [142, 189] on div "Search Form" at bounding box center [146, 197] width 21 height 21
click at [144, 232] on img "Search Form" at bounding box center [141, 234] width 14 height 14
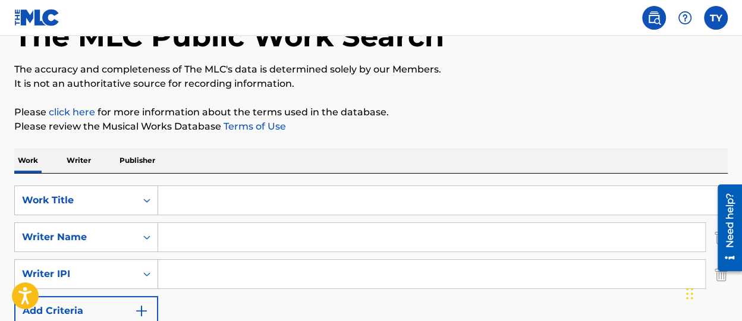
scroll to position [0, 0]
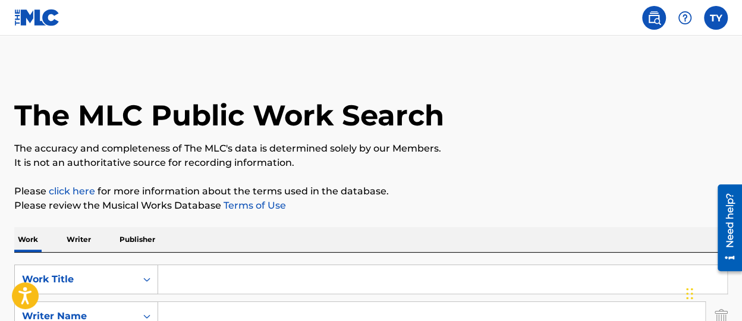
click at [726, 17] on label at bounding box center [716, 18] width 24 height 24
click at [715, 18] on input "[PERSON_NAME] [PERSON_NAME] [PERSON_NAME][EMAIL_ADDRESS][DOMAIN_NAME] Notificat…" at bounding box center [715, 18] width 0 height 0
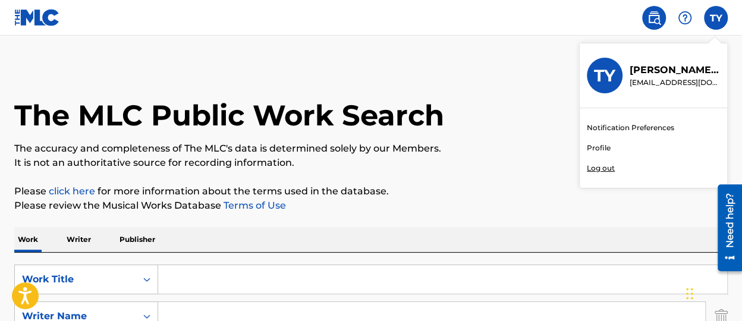
click at [604, 146] on link "Profile" at bounding box center [598, 148] width 24 height 11
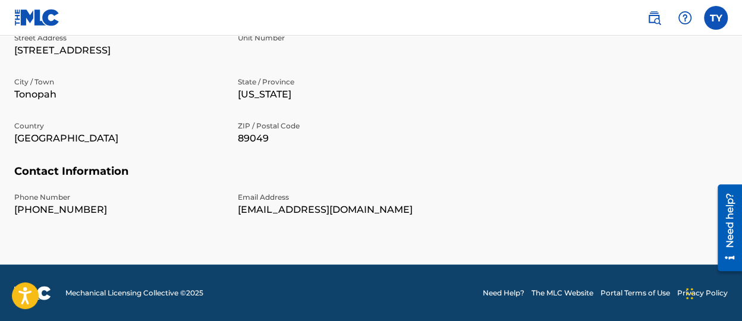
scroll to position [3, 0]
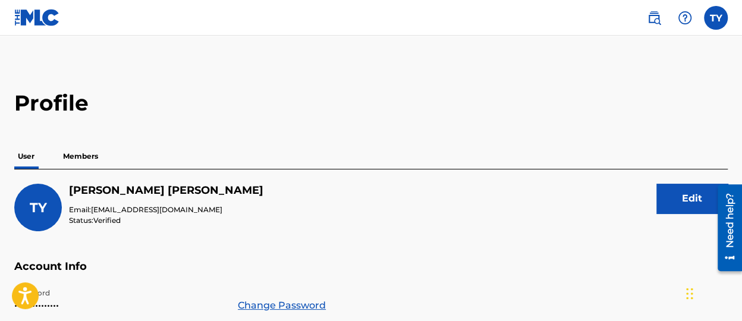
click at [693, 185] on button "Edit" at bounding box center [691, 199] width 71 height 30
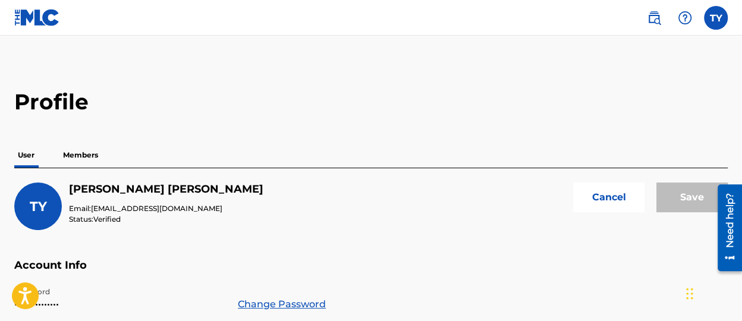
scroll to position [0, 0]
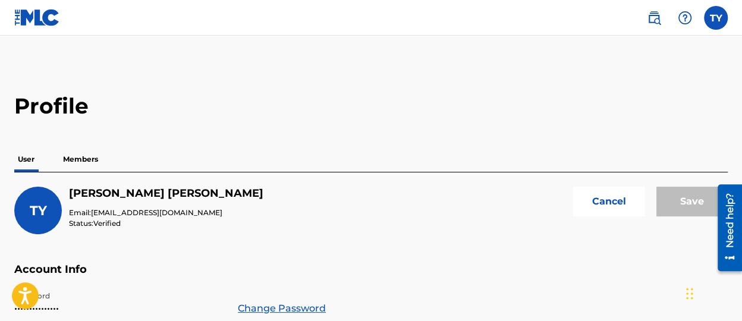
click at [600, 206] on button "Cancel" at bounding box center [608, 202] width 71 height 30
drag, startPoint x: 79, startPoint y: 157, endPoint x: 86, endPoint y: 156, distance: 6.8
click at [80, 157] on p "Members" at bounding box center [80, 159] width 42 height 25
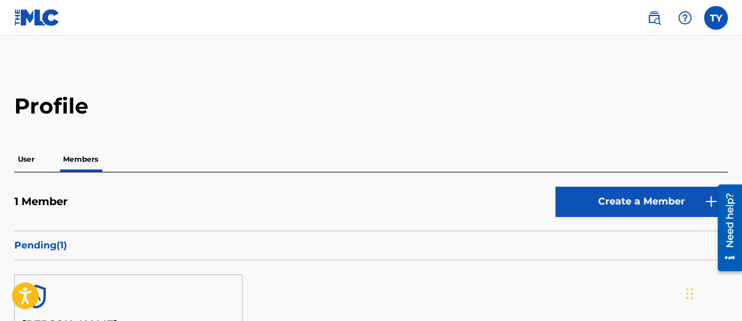
click at [35, 164] on p "User" at bounding box center [26, 159] width 24 height 25
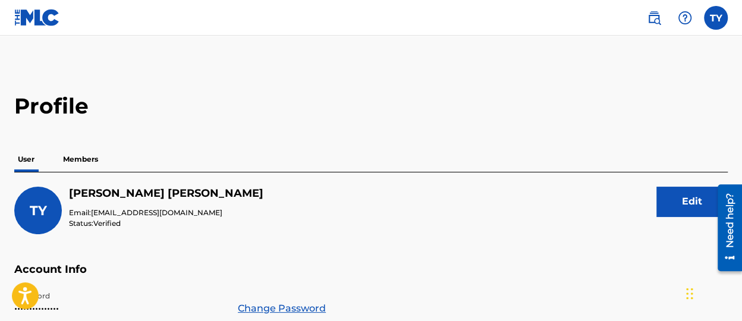
click at [657, 15] on img at bounding box center [653, 18] width 14 height 14
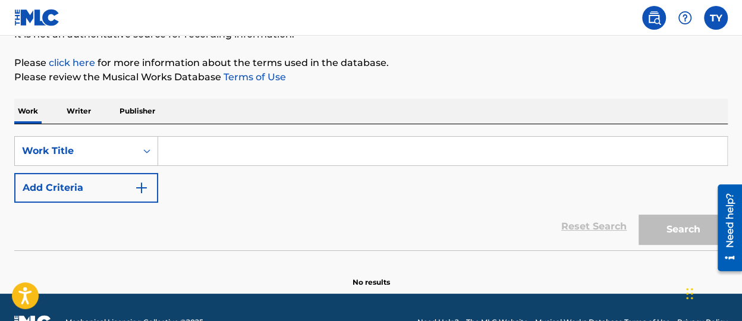
scroll to position [157, 0]
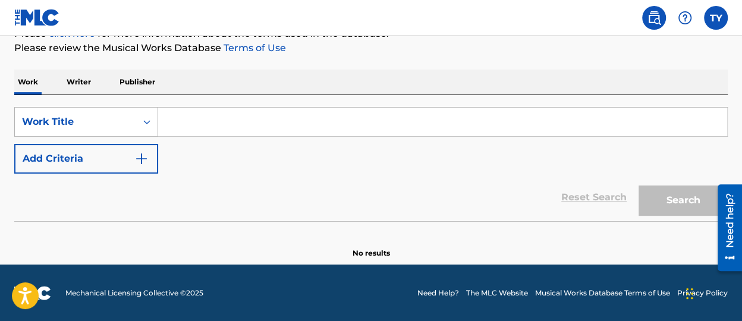
click at [138, 121] on div "Search Form" at bounding box center [146, 121] width 21 height 21
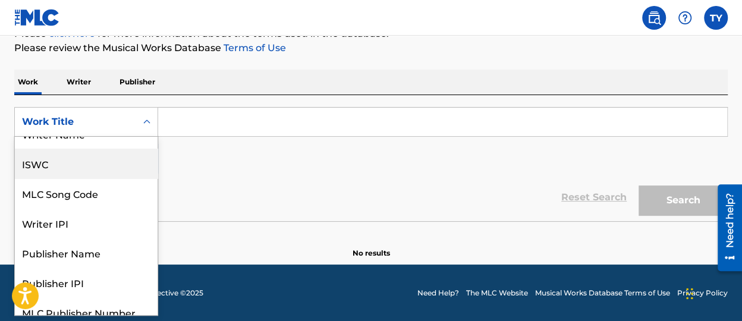
scroll to position [0, 0]
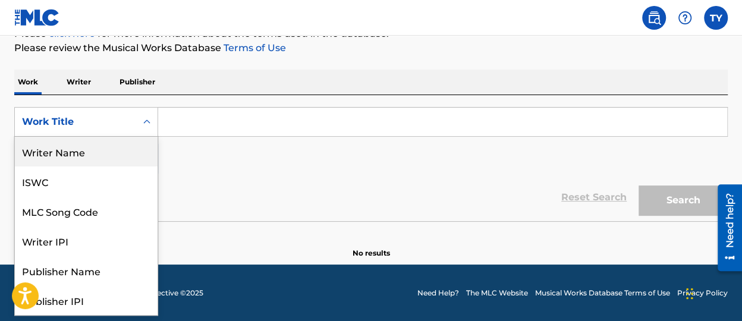
click at [84, 154] on div "Writer Name" at bounding box center [86, 152] width 143 height 30
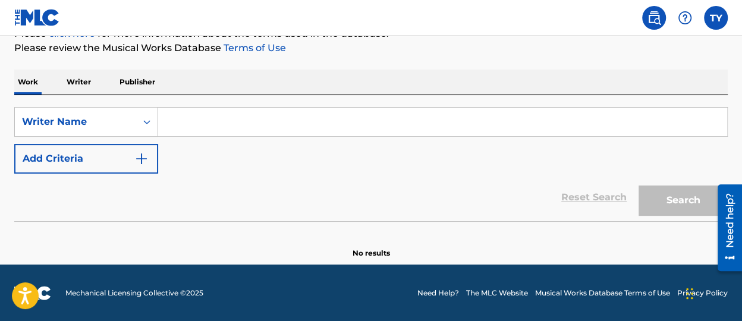
click at [214, 116] on input "Search Form" at bounding box center [442, 122] width 569 height 29
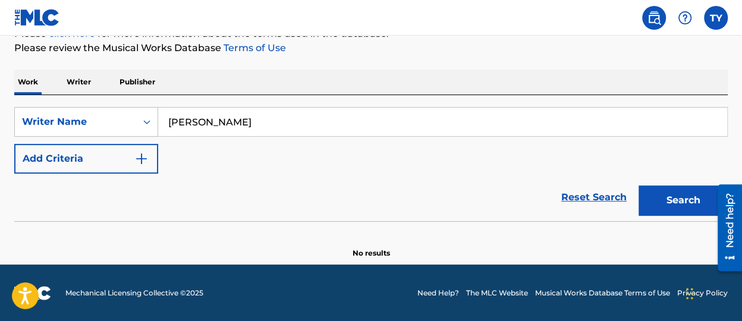
type input "[PERSON_NAME]"
click at [137, 152] on img "Search Form" at bounding box center [141, 159] width 14 height 14
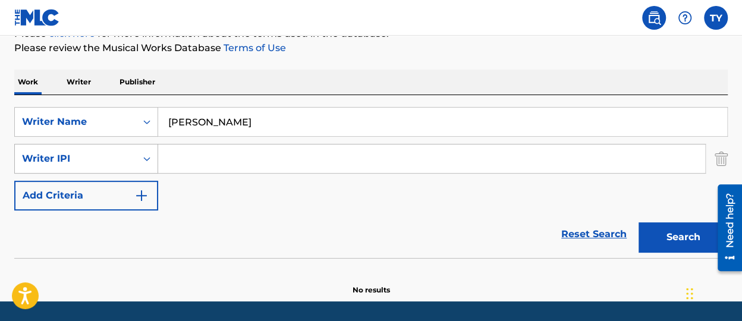
click at [123, 162] on div "Writer IPI" at bounding box center [75, 159] width 107 height 14
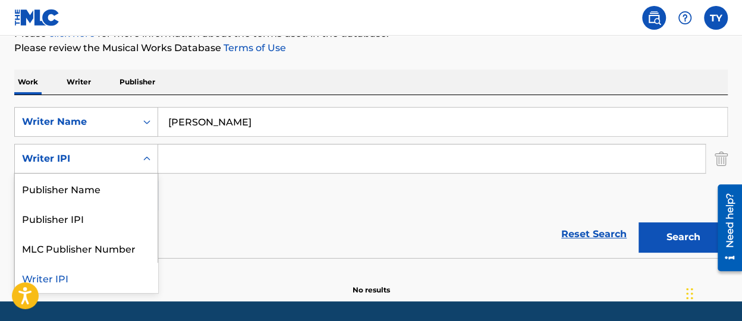
click at [130, 159] on div "Writer IPI" at bounding box center [75, 158] width 121 height 23
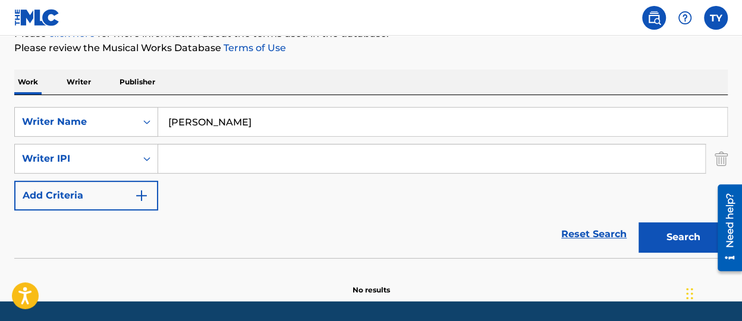
click at [196, 150] on input "Search Form" at bounding box center [431, 158] width 547 height 29
paste input "01308628941"
type input "01308628941"
click at [133, 197] on button "Add Criteria" at bounding box center [86, 196] width 144 height 30
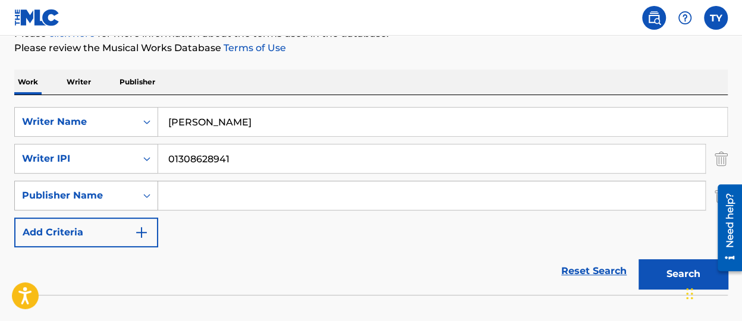
click at [130, 200] on div "Publisher Name" at bounding box center [75, 195] width 121 height 23
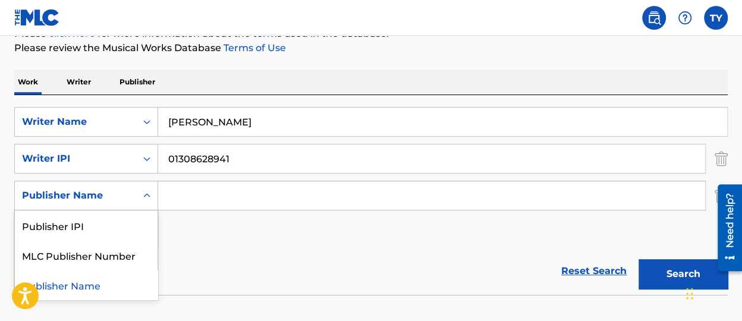
click at [119, 289] on div "Publisher Name" at bounding box center [86, 285] width 143 height 30
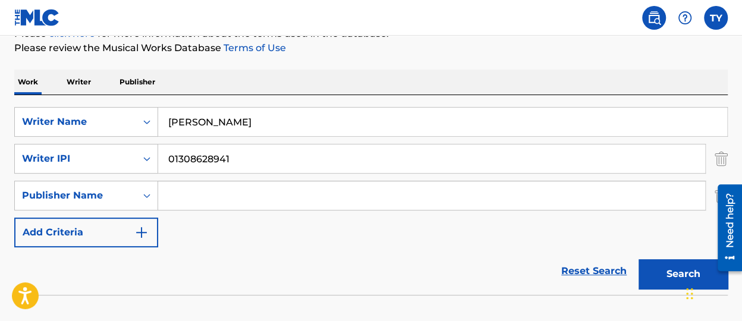
click at [223, 197] on input "Search Form" at bounding box center [431, 195] width 547 height 29
click at [676, 272] on button "Search" at bounding box center [682, 274] width 89 height 30
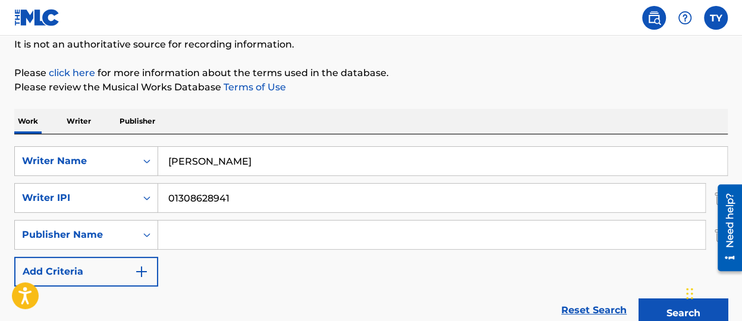
scroll to position [112, 0]
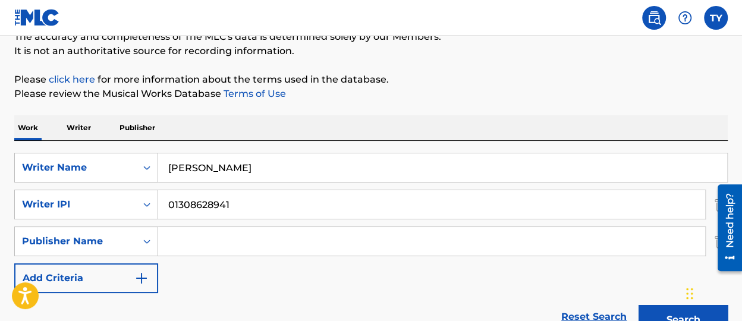
click at [81, 122] on p "Writer" at bounding box center [78, 127] width 31 height 25
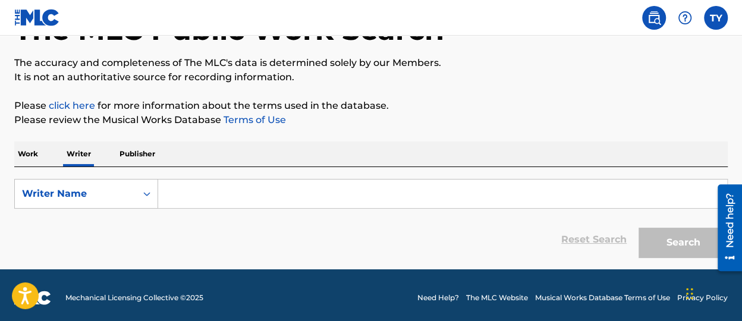
scroll to position [90, 0]
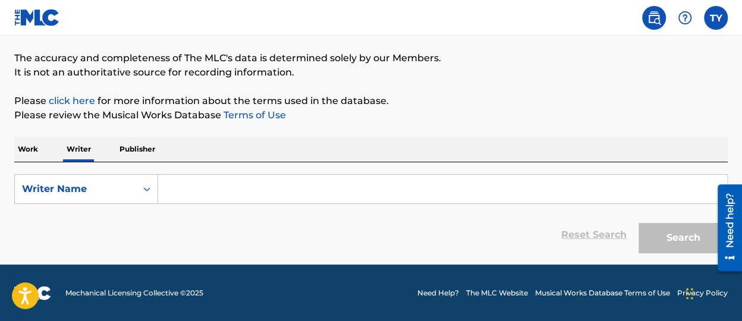
click at [211, 188] on input "Search Form" at bounding box center [442, 189] width 569 height 29
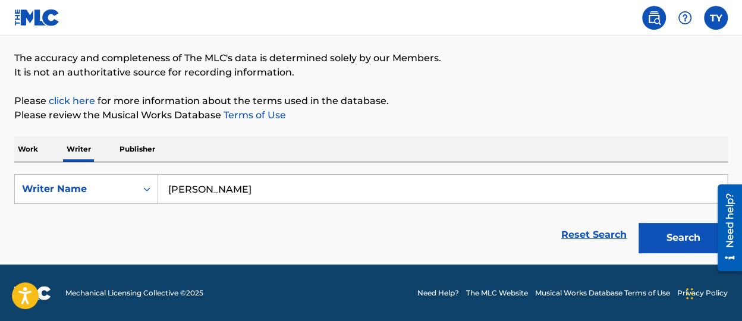
type input "[PERSON_NAME]"
click at [638, 223] on button "Search" at bounding box center [682, 238] width 89 height 30
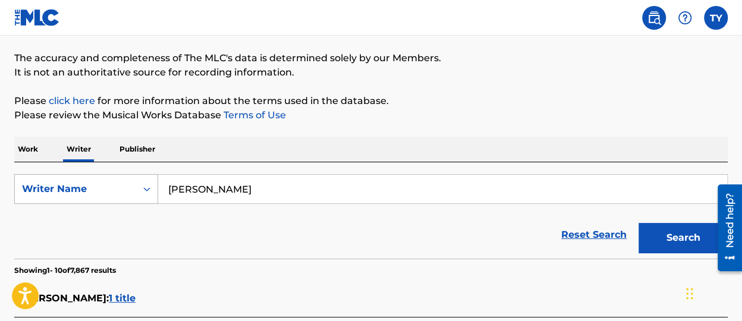
click at [128, 198] on div "Writer Name" at bounding box center [75, 189] width 121 height 23
click at [121, 220] on div "Writer IPI" at bounding box center [86, 219] width 143 height 30
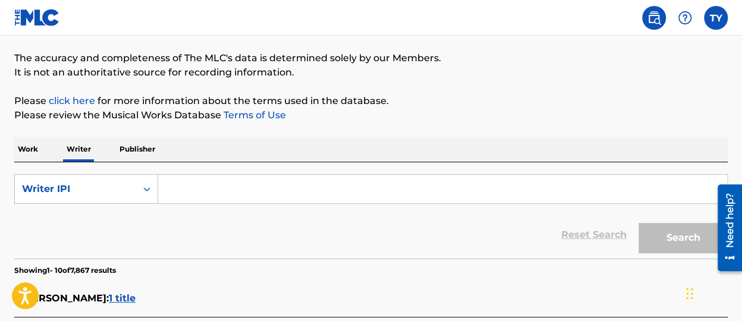
drag, startPoint x: 222, startPoint y: 197, endPoint x: 266, endPoint y: 194, distance: 44.1
click at [220, 195] on input "Search Form" at bounding box center [442, 189] width 569 height 29
paste input "01308628941"
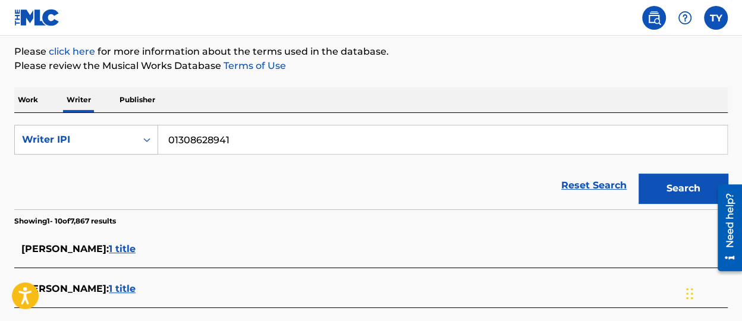
type input "01308628941"
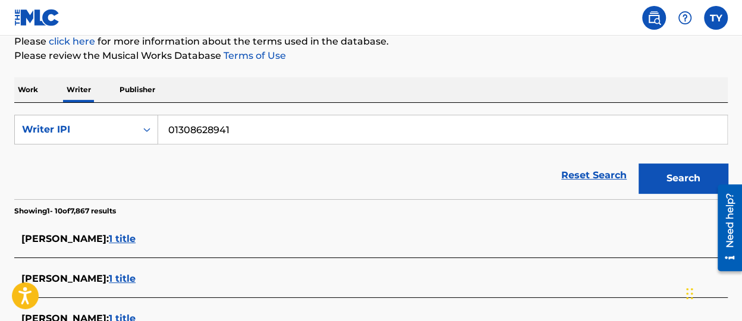
click at [179, 189] on div "Reset Search Search" at bounding box center [370, 176] width 713 height 48
click at [677, 188] on button "Search" at bounding box center [682, 178] width 89 height 30
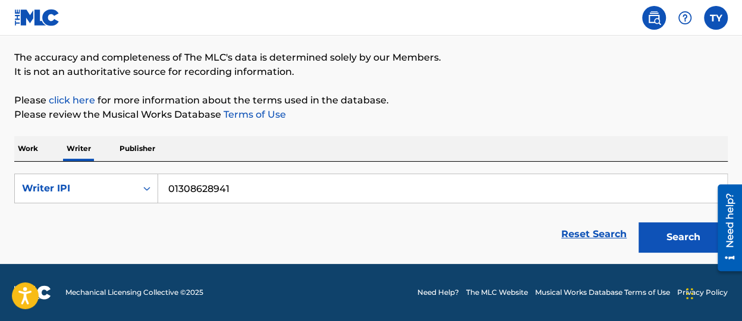
scroll to position [90, 0]
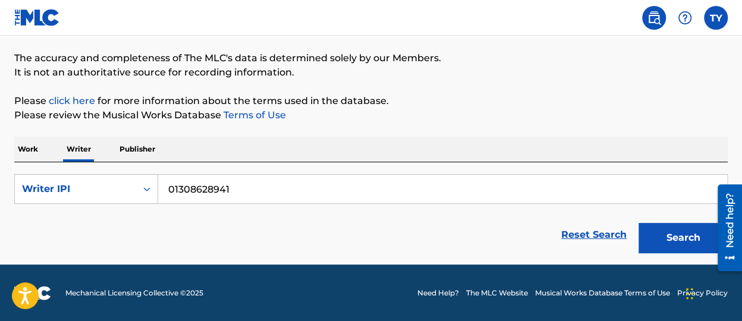
click at [682, 231] on button "Search" at bounding box center [682, 238] width 89 height 30
click at [145, 179] on div "Search Form" at bounding box center [146, 188] width 21 height 21
click at [96, 214] on div "Writer Name" at bounding box center [86, 219] width 143 height 30
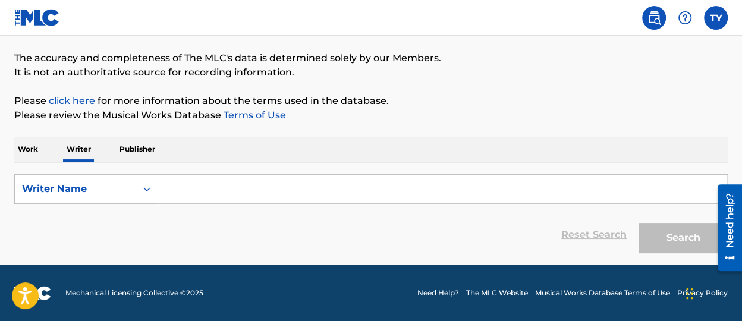
click at [40, 153] on p "Work" at bounding box center [27, 149] width 27 height 25
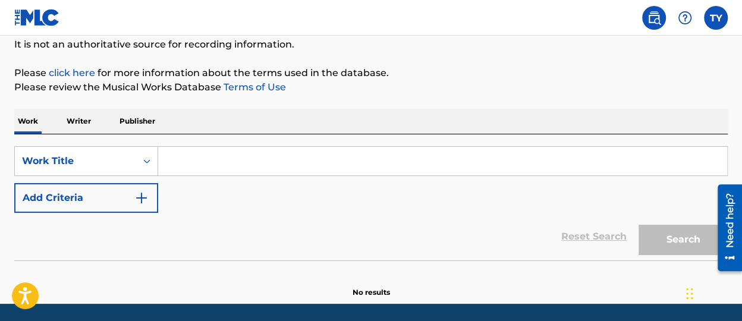
scroll to position [119, 0]
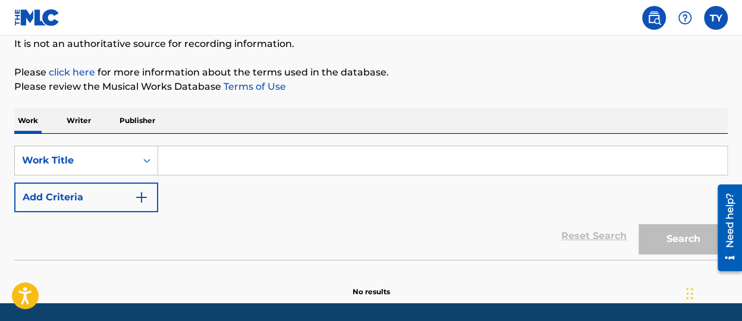
drag, startPoint x: 193, startPoint y: 165, endPoint x: 203, endPoint y: 163, distance: 10.8
click at [201, 163] on input "Search Form" at bounding box center [442, 160] width 569 height 29
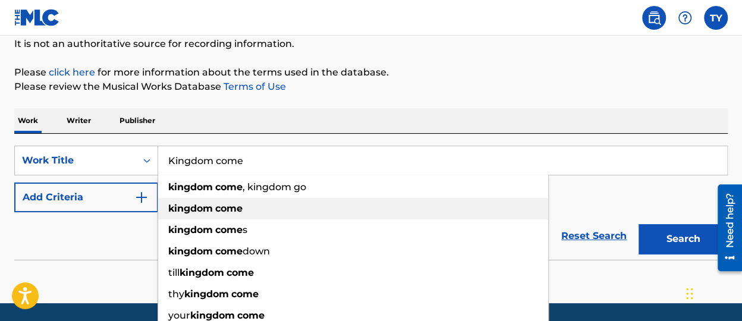
click at [245, 207] on div "kingdom come" at bounding box center [353, 208] width 390 height 21
type input "kingdom come"
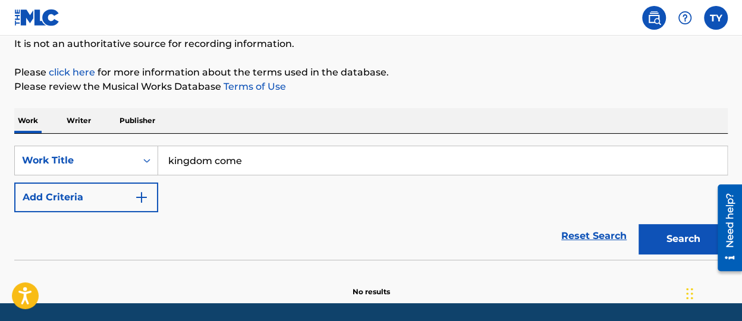
click at [686, 235] on button "Search" at bounding box center [682, 239] width 89 height 30
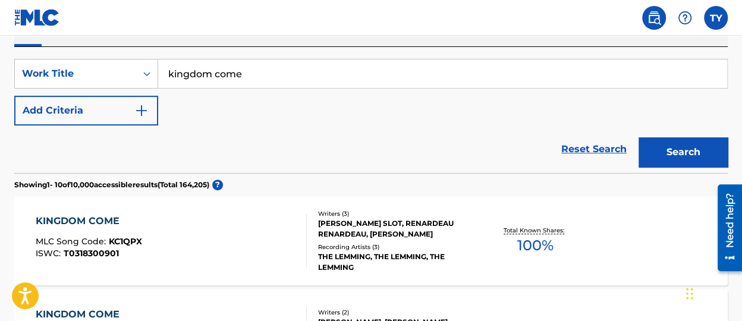
scroll to position [196, 0]
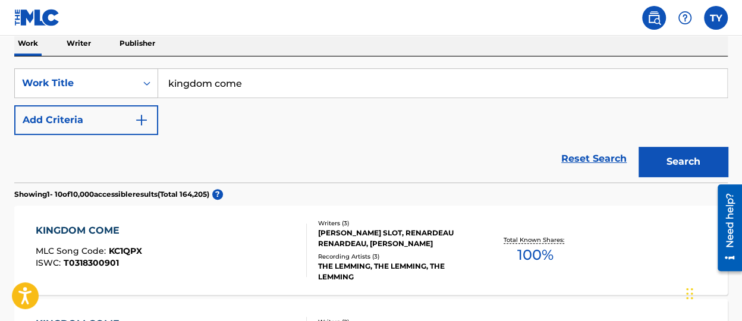
click at [118, 109] on button "Add Criteria" at bounding box center [86, 120] width 144 height 30
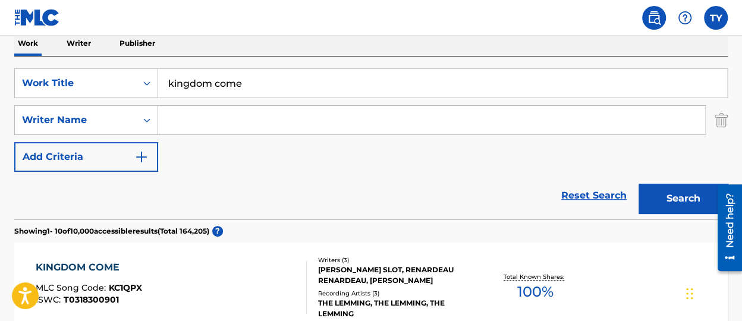
click at [203, 114] on input "Search Form" at bounding box center [431, 120] width 547 height 29
type input "[PERSON_NAME]"
click at [638, 184] on button "Search" at bounding box center [682, 199] width 89 height 30
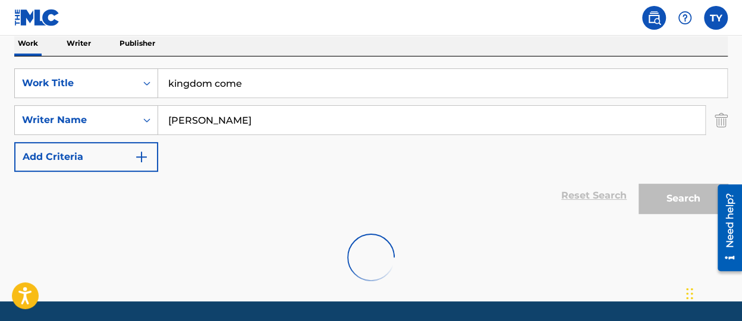
scroll to position [194, 0]
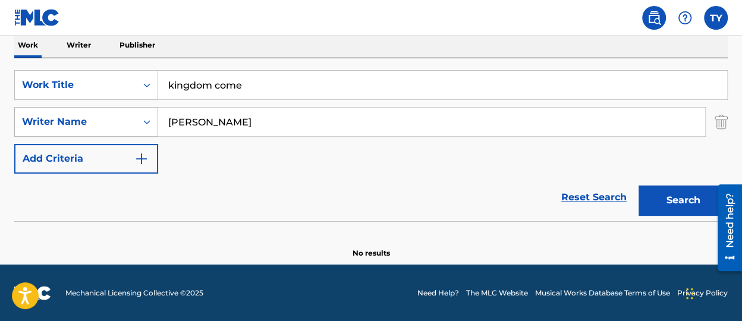
click at [130, 111] on div "Writer Name" at bounding box center [75, 122] width 121 height 23
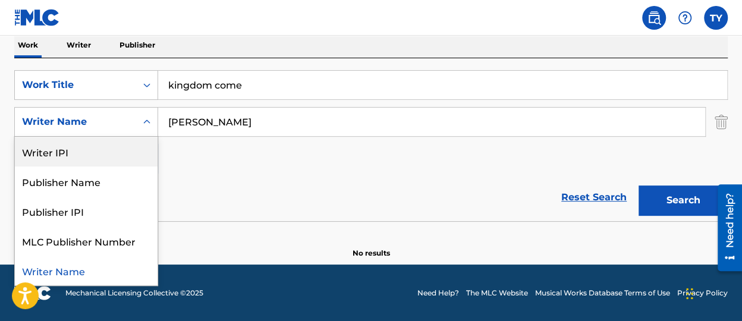
click at [141, 113] on div "Search Form" at bounding box center [146, 121] width 21 height 21
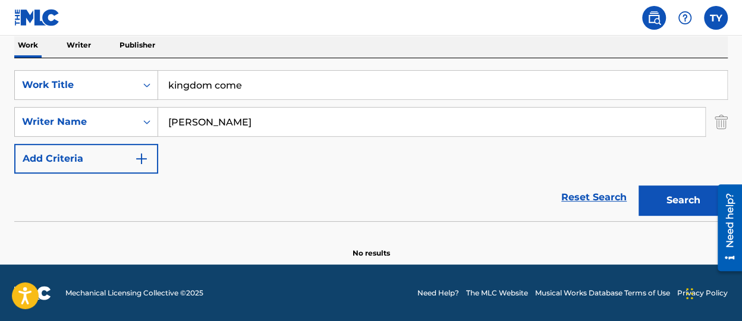
click at [132, 152] on button "Add Criteria" at bounding box center [86, 159] width 144 height 30
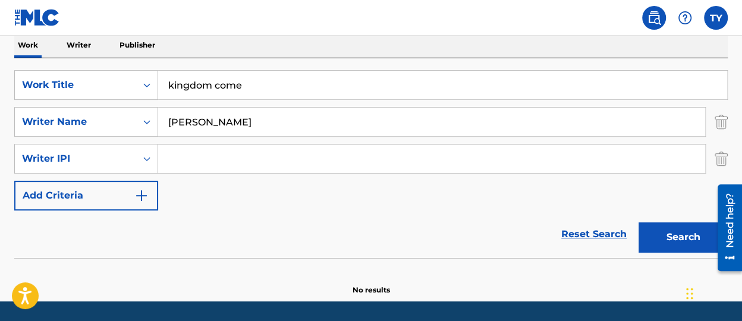
drag, startPoint x: 298, startPoint y: 88, endPoint x: 579, endPoint y: 175, distance: 294.7
click at [318, 92] on input "kingdom come" at bounding box center [442, 85] width 569 height 29
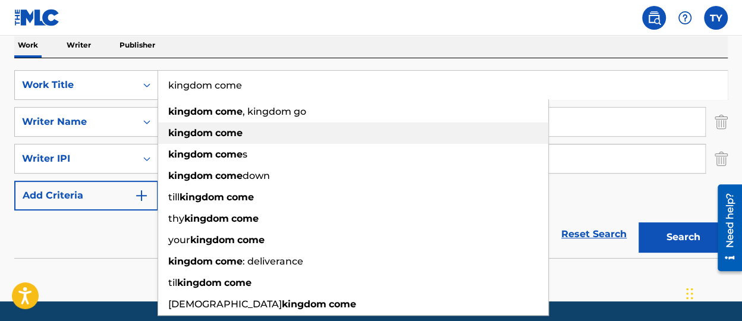
click at [253, 127] on div "kingdom come" at bounding box center [353, 132] width 390 height 21
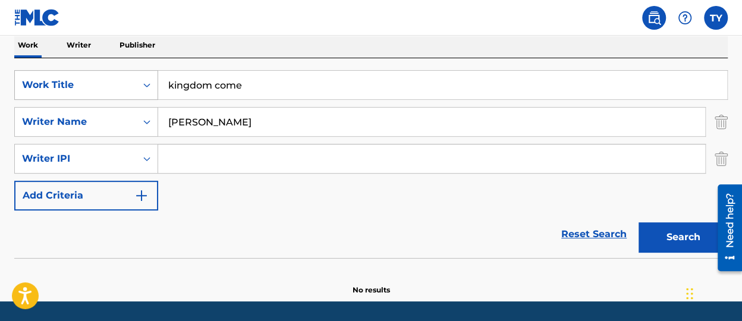
drag, startPoint x: 260, startPoint y: 90, endPoint x: 138, endPoint y: 76, distance: 122.0
click at [140, 77] on div "SearchWithCriteriabecba24a-56f7-4a0a-848d-b42a35410172 Work Title kingdom come" at bounding box center [370, 85] width 713 height 30
type input "s"
type input "SAINT AINT NO SATAN"
click at [638, 222] on button "Search" at bounding box center [682, 237] width 89 height 30
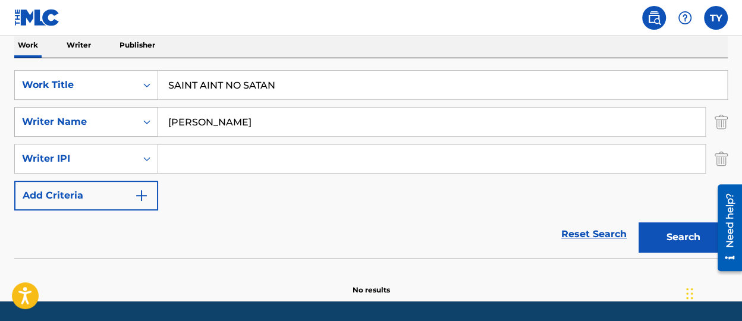
drag, startPoint x: 253, startPoint y: 116, endPoint x: 124, endPoint y: 127, distance: 129.3
click at [124, 130] on div "SearchWithCriteriac7f57d8f-1919-415e-aba4-9794dcc2f15f Writer Name [PERSON_NAME]" at bounding box center [370, 122] width 713 height 30
click at [659, 243] on button "Search" at bounding box center [682, 237] width 89 height 30
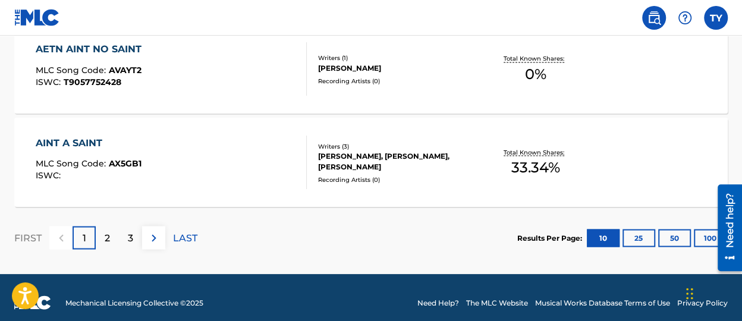
scroll to position [1204, 0]
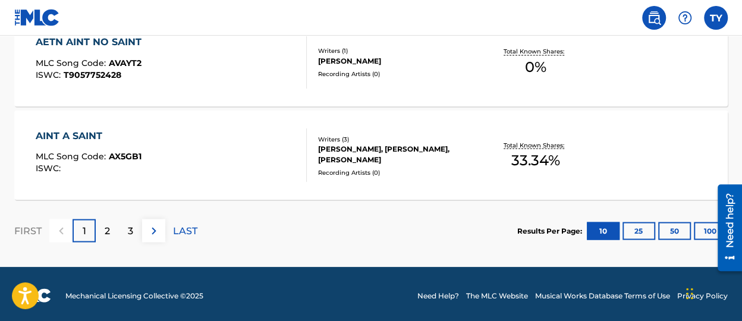
click at [109, 227] on p "2" at bounding box center [107, 230] width 5 height 14
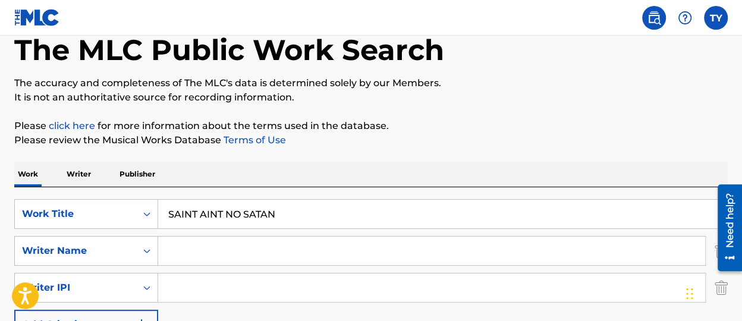
scroll to position [119, 0]
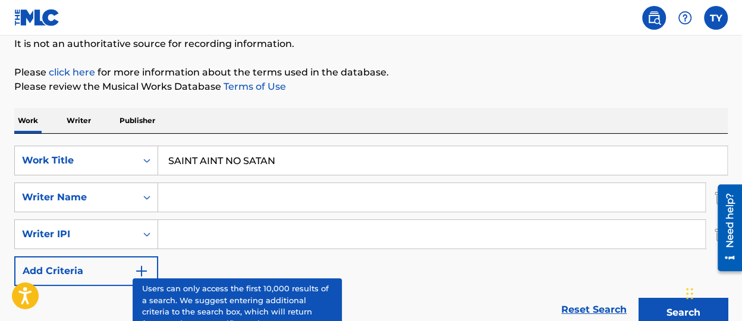
drag, startPoint x: 310, startPoint y: 163, endPoint x: 128, endPoint y: 140, distance: 183.8
click at [121, 140] on div "SearchWithCriteriabecba24a-56f7-4a0a-848d-b42a35410172 Work Title SAINT AINT NO…" at bounding box center [370, 234] width 713 height 200
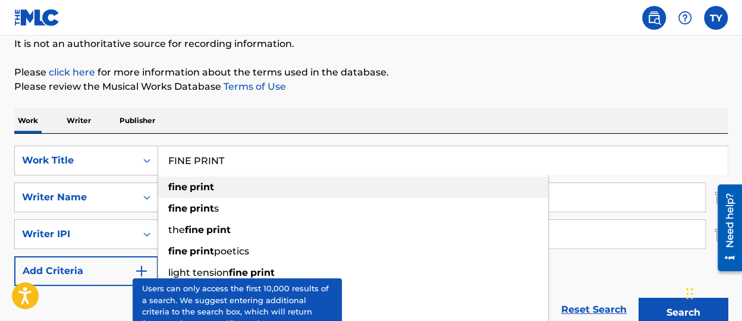
click at [222, 192] on div "fine print" at bounding box center [353, 186] width 390 height 21
type input "fine print"
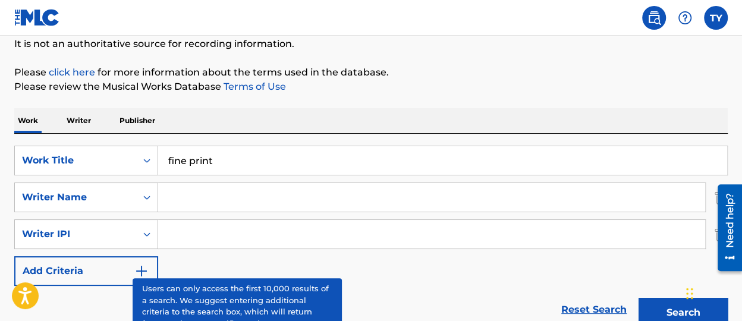
scroll to position [238, 0]
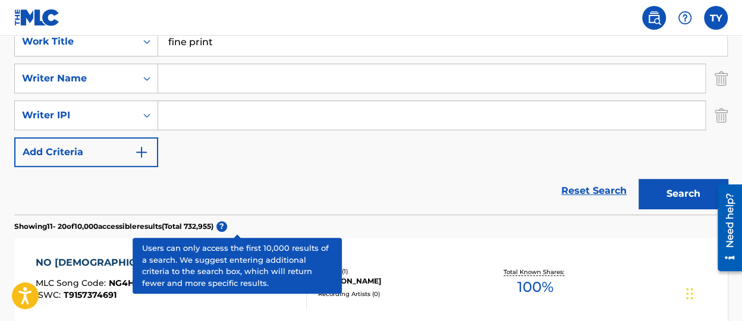
click at [668, 176] on div "Search" at bounding box center [679, 191] width 95 height 48
click at [667, 188] on button "Search" at bounding box center [682, 194] width 89 height 30
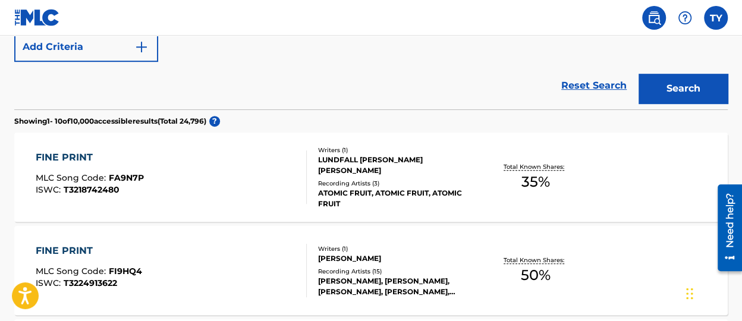
scroll to position [357, 0]
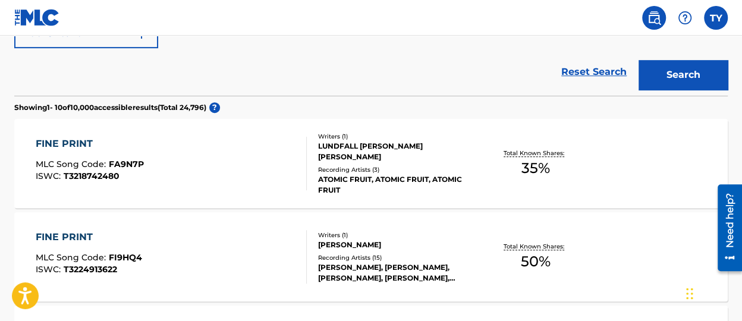
click at [81, 141] on div "FINE PRINT" at bounding box center [90, 144] width 108 height 14
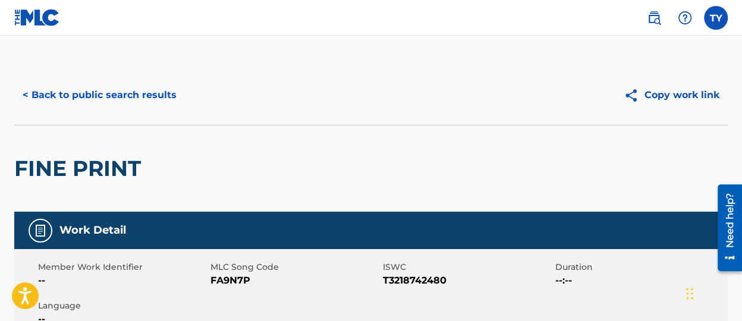
click at [72, 104] on button "< Back to public search results" at bounding box center [99, 95] width 171 height 30
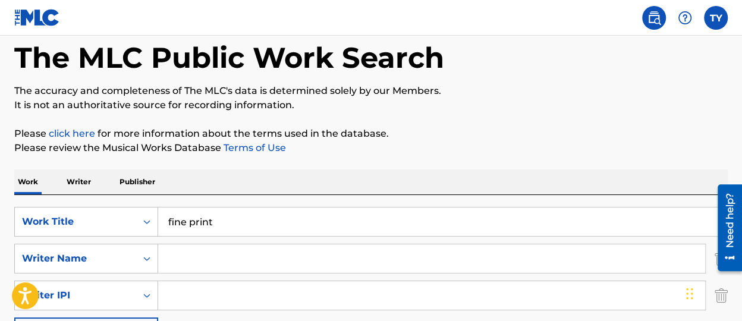
scroll to position [45, 0]
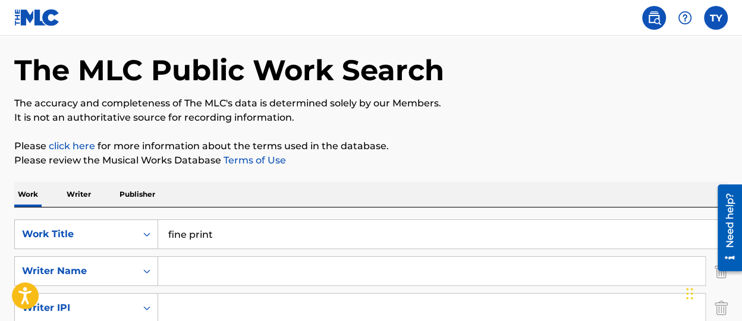
drag, startPoint x: 237, startPoint y: 236, endPoint x: 106, endPoint y: 214, distance: 132.6
click at [103, 215] on div "SearchWithCriteriabecba24a-56f7-4a0a-848d-b42a35410172 Work Title fine print Se…" at bounding box center [370, 307] width 713 height 200
click at [73, 184] on p "Writer" at bounding box center [78, 194] width 31 height 25
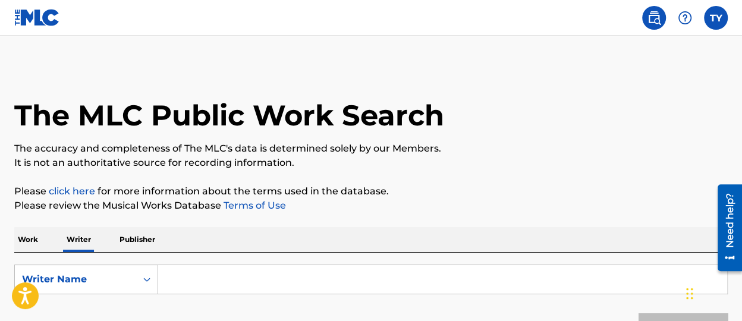
click at [222, 276] on input "Search Form" at bounding box center [442, 279] width 569 height 29
click at [717, 10] on label at bounding box center [716, 18] width 24 height 24
click at [715, 18] on input "[PERSON_NAME] [PERSON_NAME] [PERSON_NAME][EMAIL_ADDRESS][DOMAIN_NAME] Notificat…" at bounding box center [715, 18] width 0 height 0
